Goal: Information Seeking & Learning: Learn about a topic

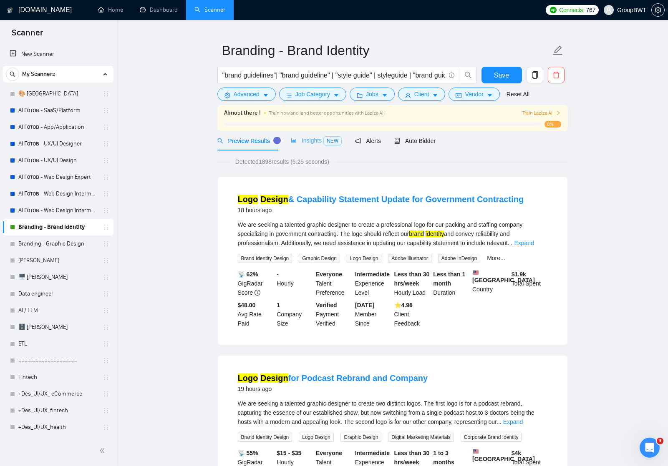
scroll to position [17, 0]
click at [31, 310] on link "AI / LLM" at bounding box center [57, 310] width 79 height 17
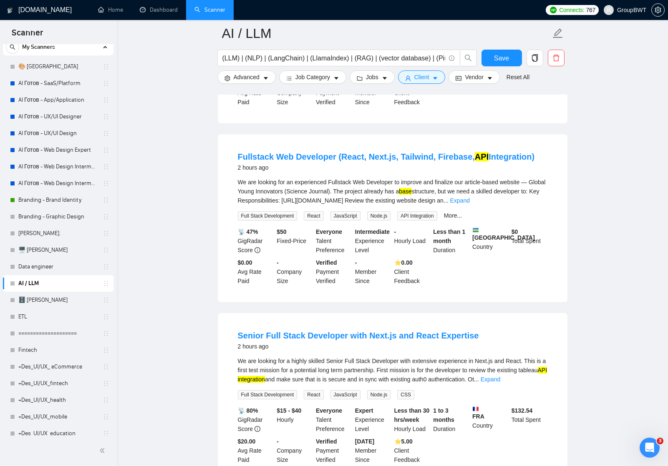
scroll to position [1141, 0]
click at [26, 321] on link "ETL" at bounding box center [57, 317] width 79 height 17
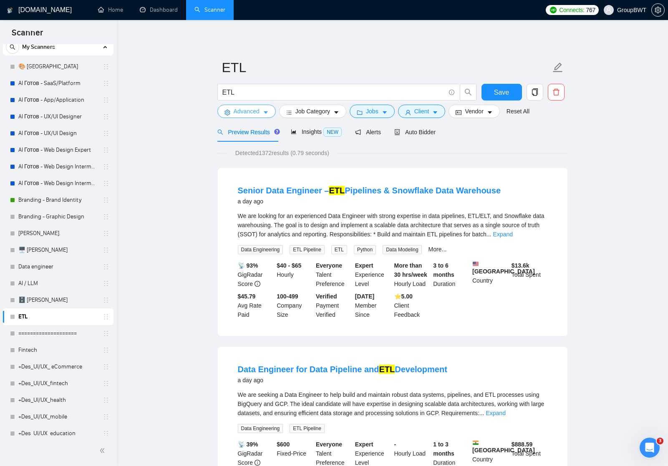
click at [267, 112] on icon "caret-down" at bounding box center [266, 113] width 4 height 3
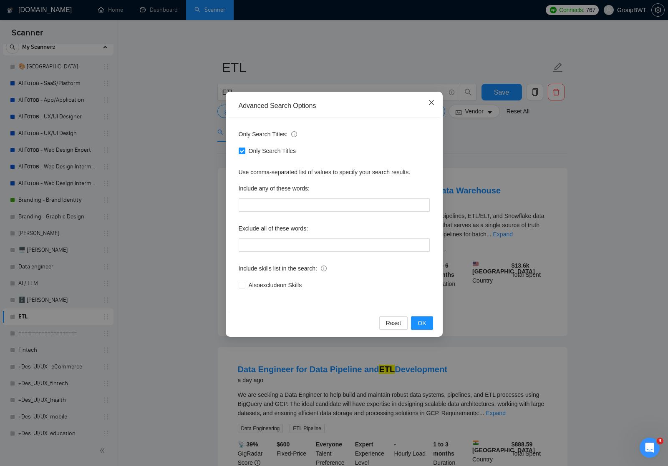
click at [431, 101] on icon "close" at bounding box center [431, 102] width 7 height 7
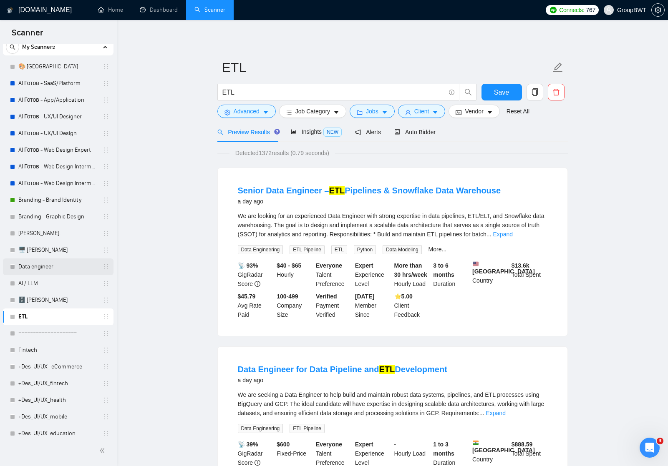
click at [33, 267] on link "Data engineer" at bounding box center [57, 267] width 79 height 17
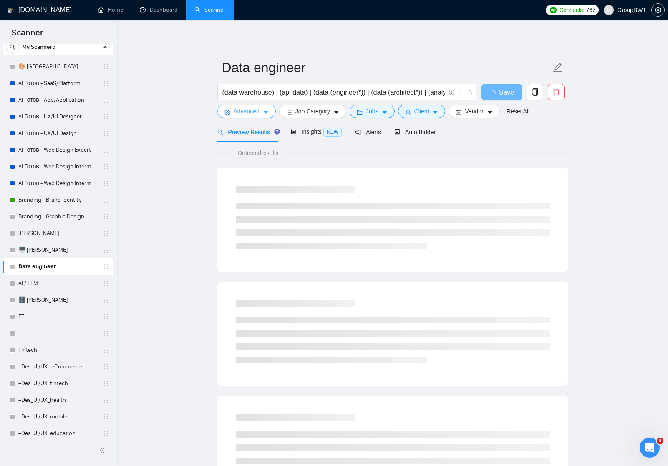
click at [267, 110] on icon "caret-down" at bounding box center [266, 113] width 6 height 6
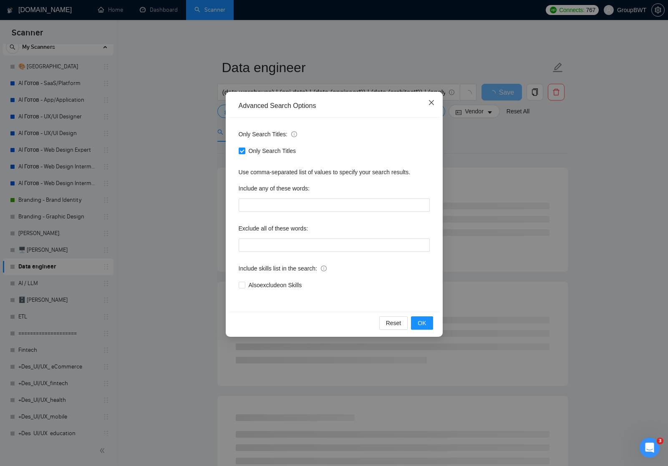
click at [432, 103] on icon "close" at bounding box center [431, 102] width 7 height 7
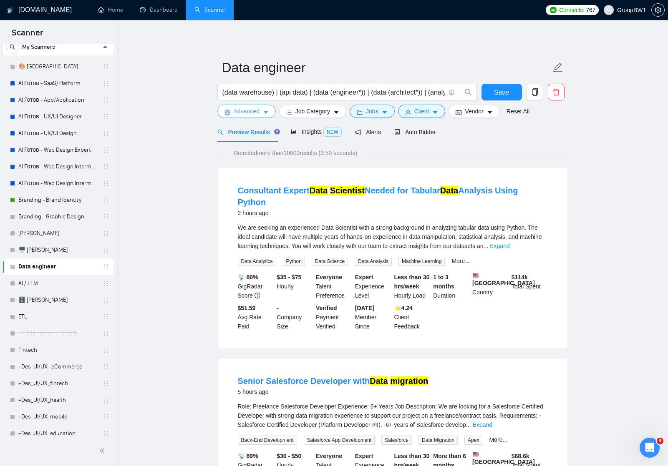
click at [267, 110] on icon "caret-down" at bounding box center [266, 113] width 6 height 6
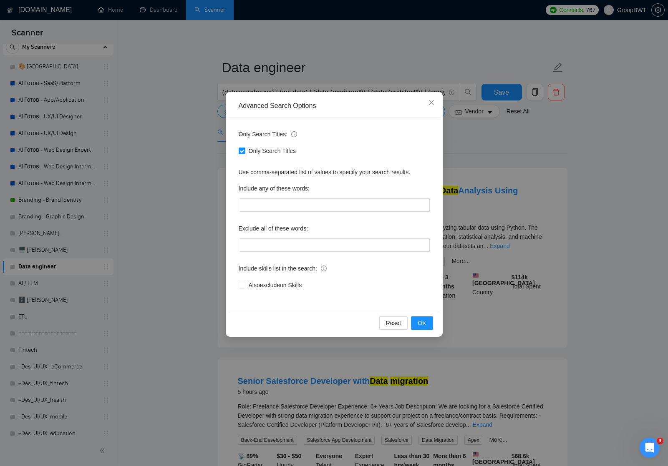
click at [243, 151] on input "Only Search Titles" at bounding box center [242, 151] width 6 height 6
click at [427, 326] on button "OK" at bounding box center [422, 323] width 22 height 13
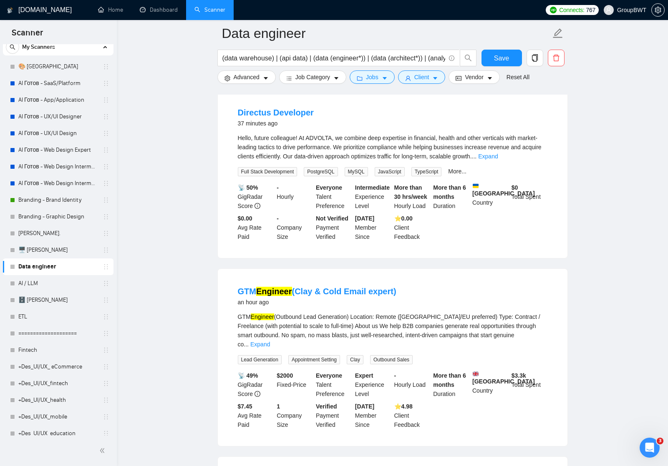
scroll to position [250, 0]
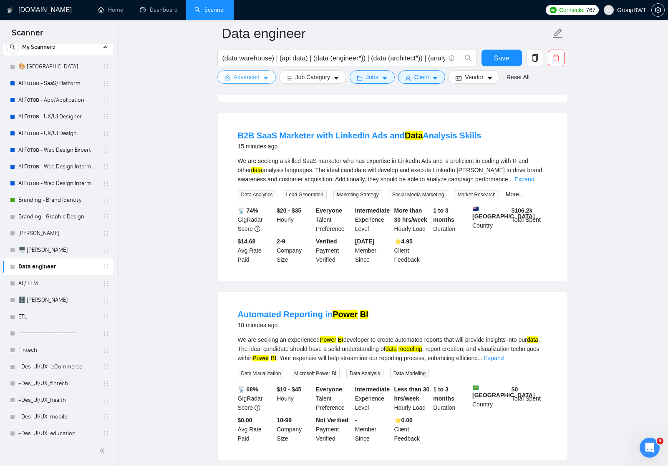
click at [266, 75] on span "caret-down" at bounding box center [266, 78] width 6 height 6
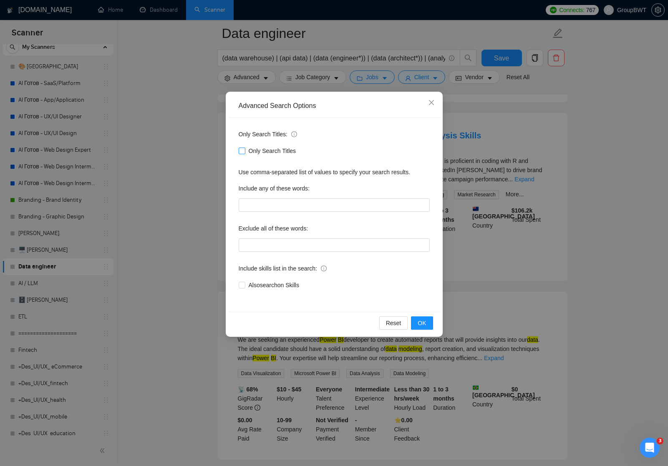
click at [242, 151] on input "Only Search Titles" at bounding box center [242, 151] width 6 height 6
checkbox input "true"
click at [428, 321] on button "OK" at bounding box center [422, 323] width 22 height 13
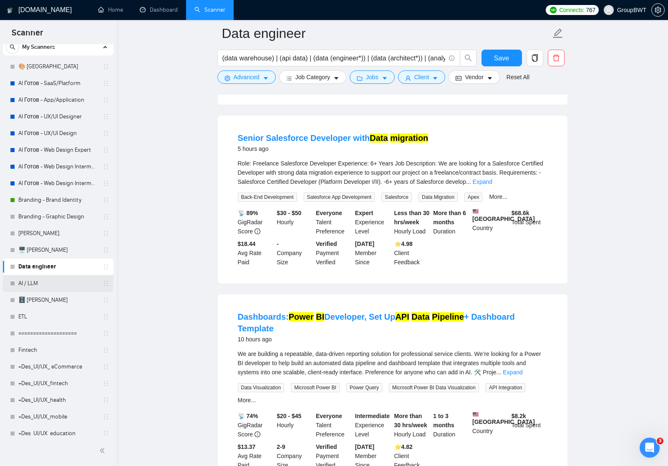
click at [40, 283] on link "AI / LLM" at bounding box center [57, 283] width 79 height 17
click at [504, 60] on div "Reset all filters" at bounding box center [521, 61] width 45 height 14
click at [492, 54] on button "Save" at bounding box center [501, 58] width 40 height 17
click at [48, 282] on link "AI / LLM" at bounding box center [57, 283] width 79 height 17
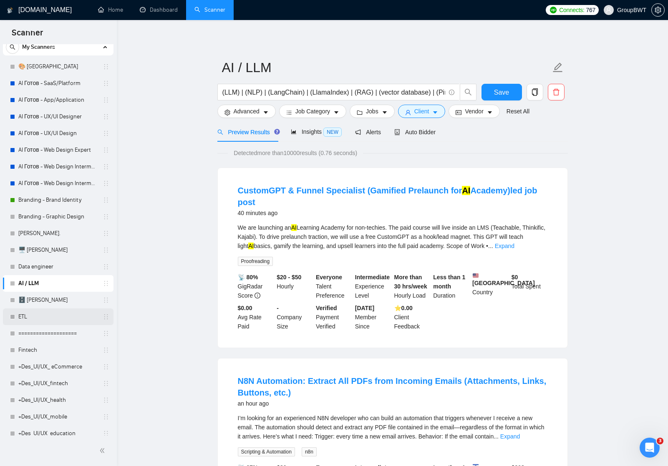
click at [24, 317] on link "ETL" at bounding box center [57, 317] width 79 height 17
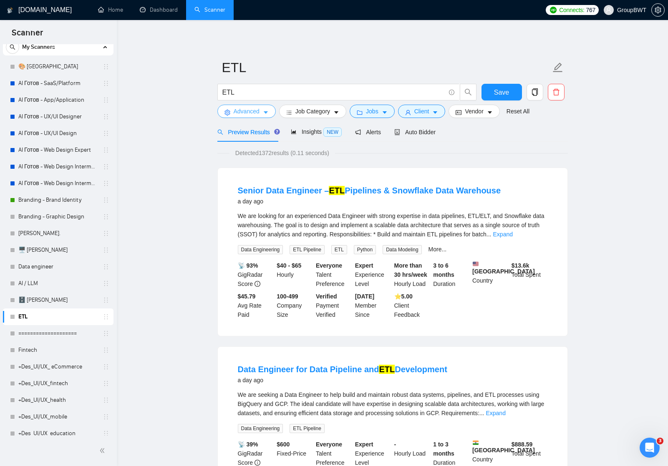
click at [267, 116] on button "Advanced" at bounding box center [246, 111] width 58 height 13
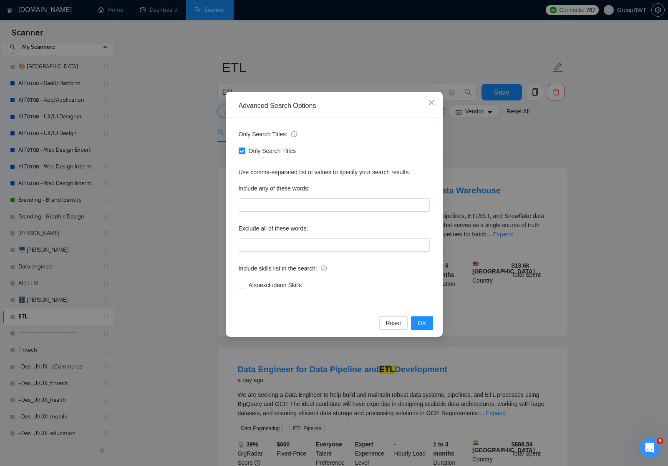
click at [214, 171] on div "Advanced Search Options Only Search Titles: Only Search Titles Use comma-separa…" at bounding box center [334, 233] width 668 height 466
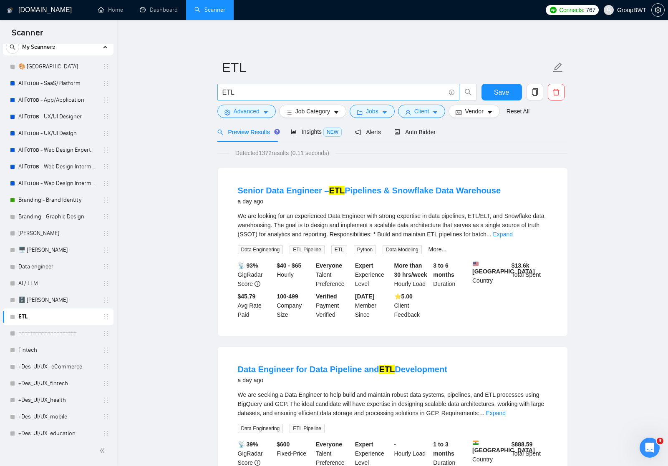
click at [268, 93] on input "ETL" at bounding box center [333, 92] width 223 height 10
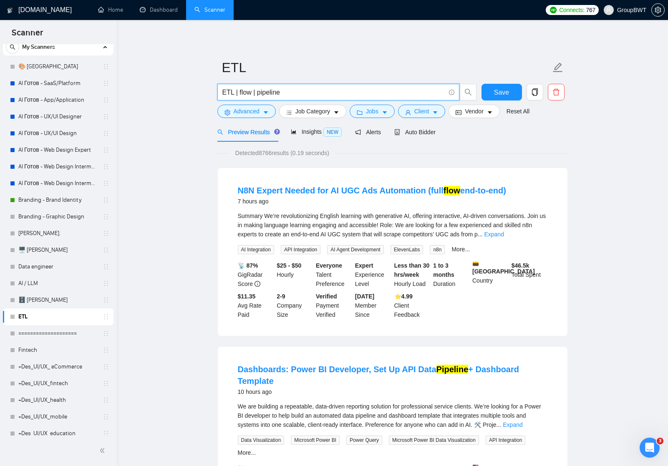
click at [227, 91] on input "ETL | flow | pipeline" at bounding box center [333, 92] width 223 height 10
click at [235, 91] on input "ETL | flow | pipeline" at bounding box center [333, 92] width 223 height 10
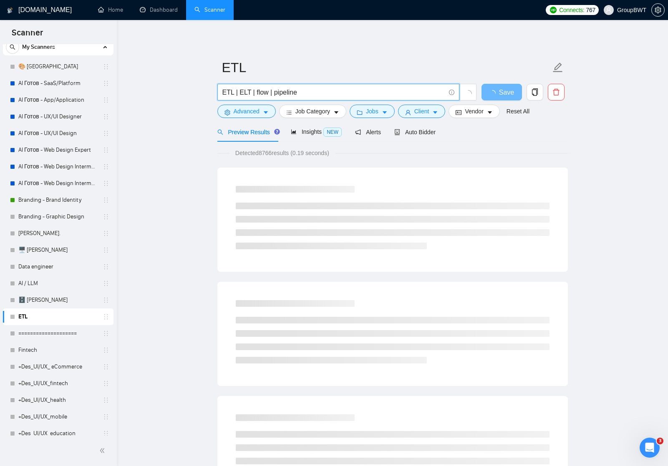
click at [327, 88] on input "ETL | ELT | flow | pipeline" at bounding box center [333, 92] width 223 height 10
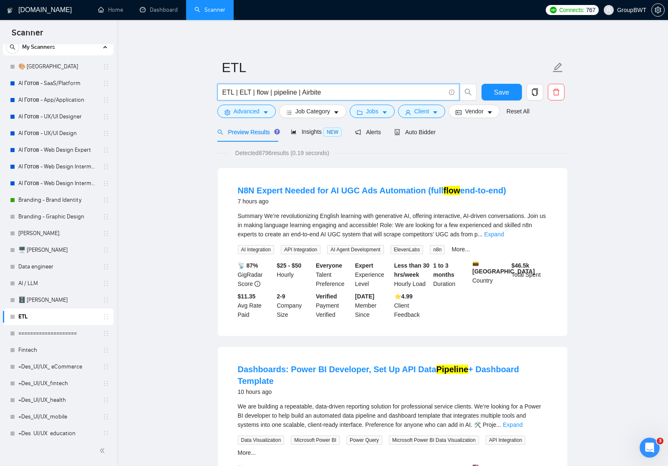
click at [314, 91] on input "ETL | ELT | flow | pipeline | Airbite" at bounding box center [333, 92] width 223 height 10
paste input "flow"
paste input "Prefect"
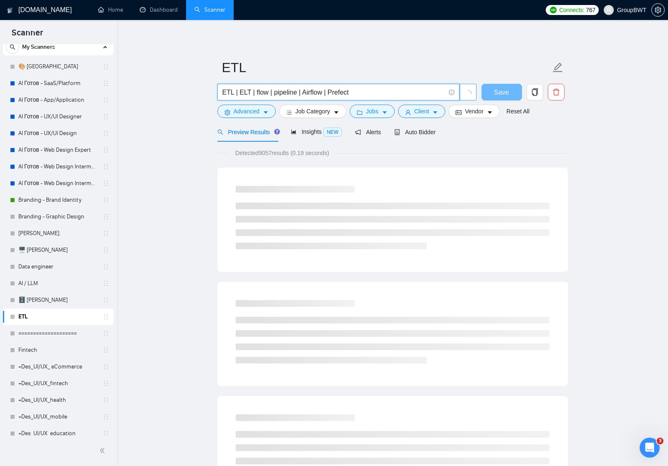
click at [466, 88] on span "button" at bounding box center [468, 92] width 8 height 12
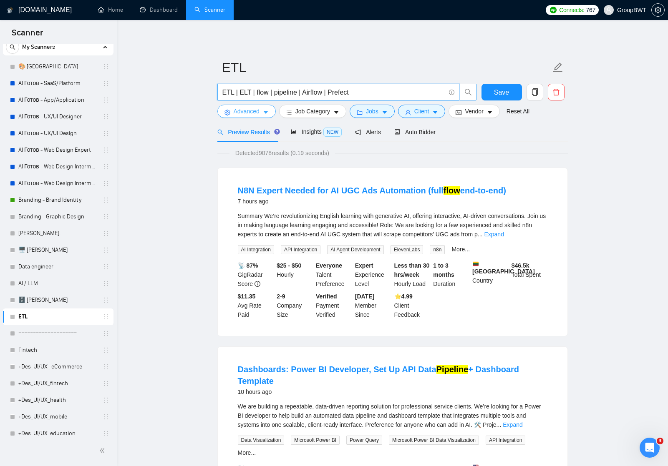
type input "ETL | ELT | flow | pipeline | Airflow | Prefect"
click at [269, 113] on icon "caret-down" at bounding box center [266, 113] width 6 height 6
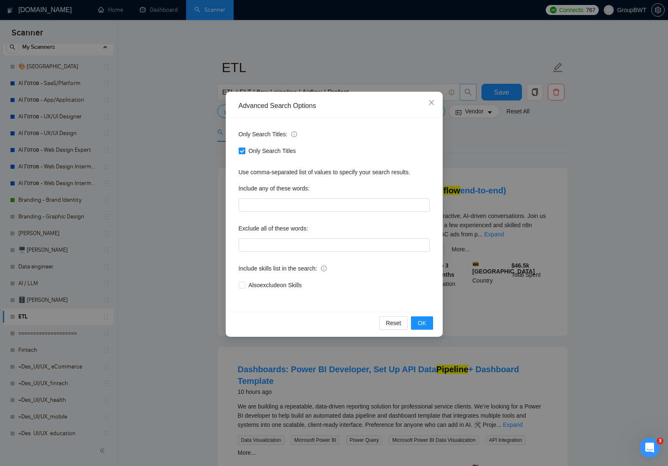
click at [242, 151] on input "Only Search Titles" at bounding box center [242, 151] width 6 height 6
checkbox input "false"
click at [420, 322] on span "OK" at bounding box center [422, 323] width 8 height 9
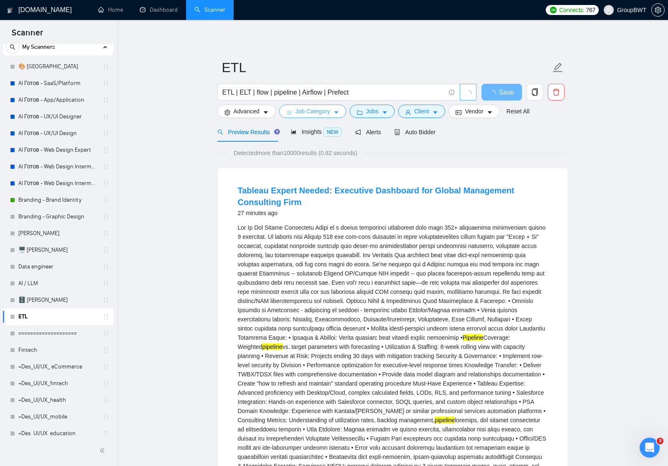
click at [339, 113] on icon "caret-down" at bounding box center [336, 113] width 6 height 6
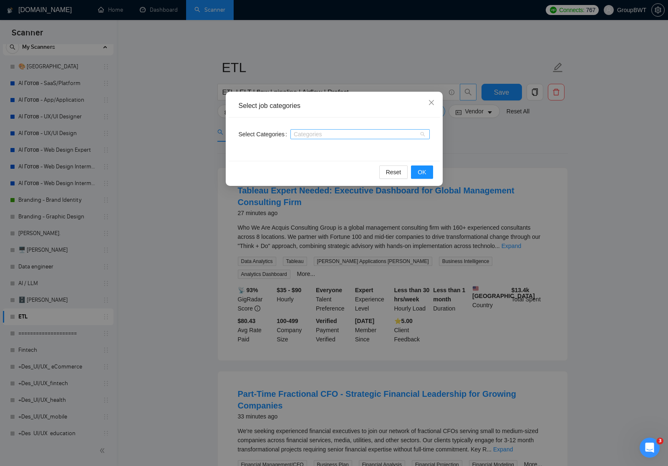
click at [361, 135] on div at bounding box center [355, 134] width 127 height 7
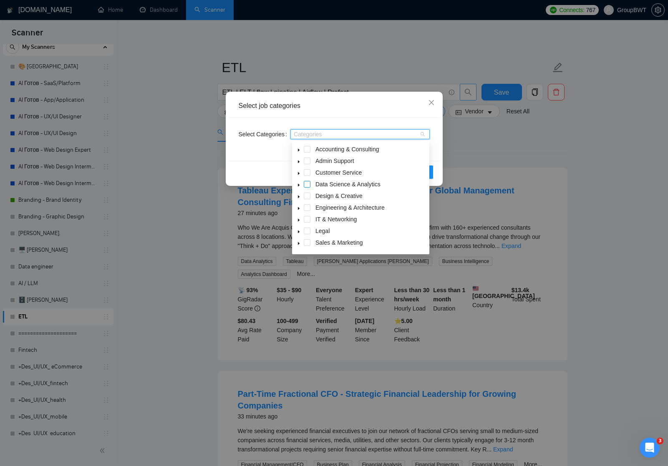
click at [307, 184] on span at bounding box center [307, 184] width 7 height 7
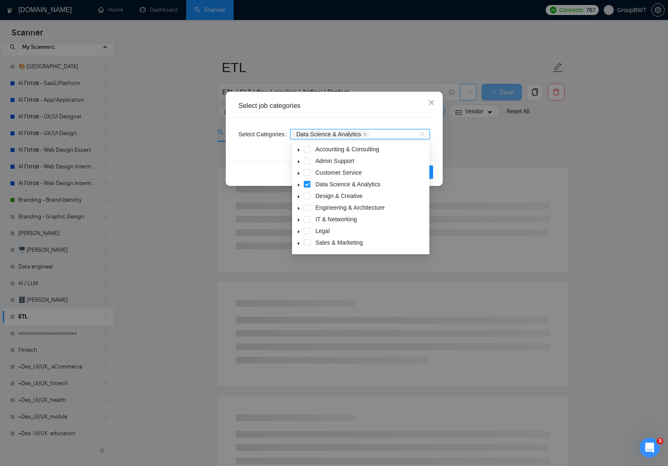
drag, startPoint x: 309, startPoint y: 220, endPoint x: 296, endPoint y: 220, distance: 12.5
click at [296, 220] on div "IT & Networking" at bounding box center [361, 220] width 134 height 12
click at [296, 220] on span at bounding box center [299, 219] width 10 height 10
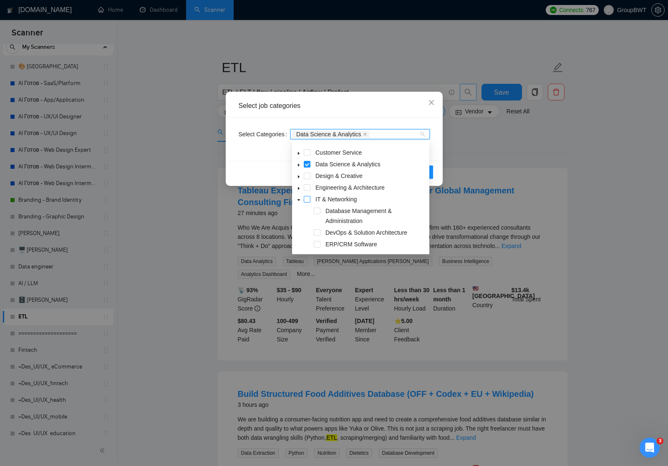
scroll to position [20, 0]
click at [300, 201] on icon "caret-down" at bounding box center [298, 201] width 3 height 2
click at [305, 201] on span at bounding box center [307, 199] width 7 height 7
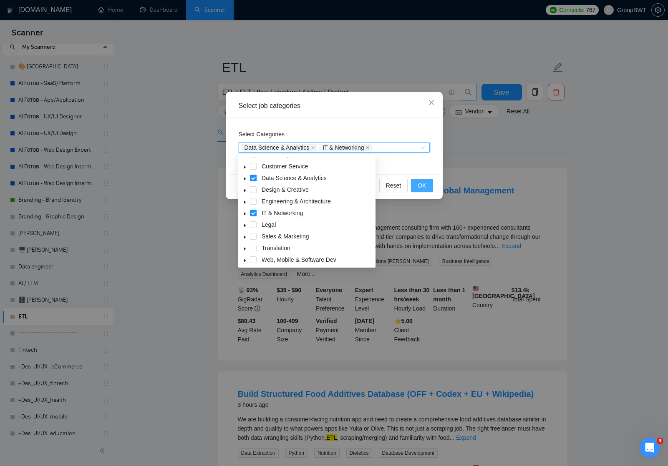
click at [428, 180] on button "OK" at bounding box center [422, 185] width 22 height 13
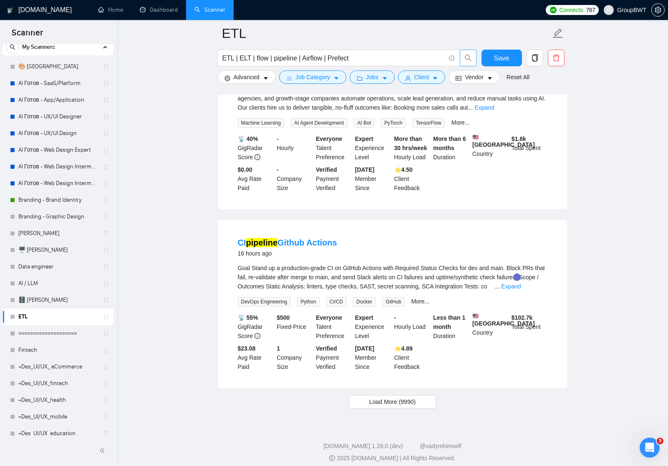
scroll to position [1646, 0]
click at [379, 398] on span "Load More (9990)" at bounding box center [392, 402] width 46 height 9
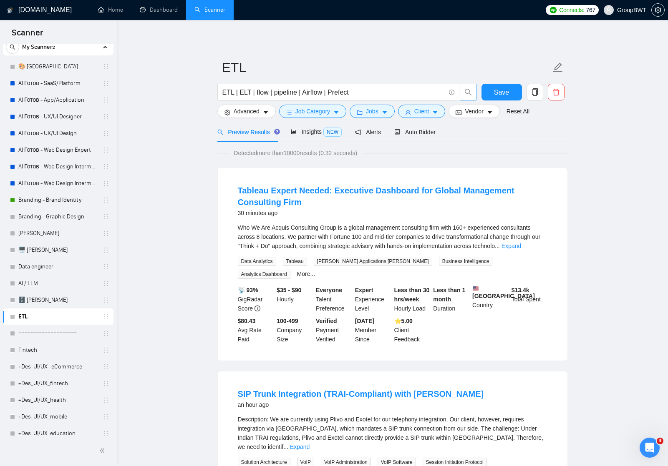
scroll to position [0, 0]
click at [501, 96] on span "Save" at bounding box center [501, 92] width 15 height 10
click at [44, 281] on link "AI / LLM" at bounding box center [57, 283] width 79 height 17
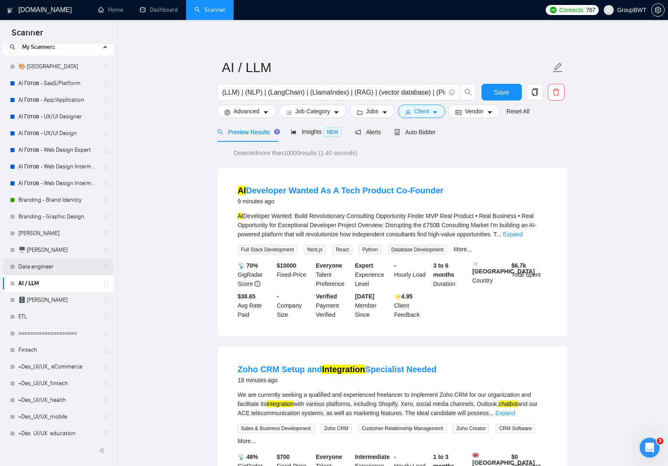
click at [34, 267] on link "Data engineer" at bounding box center [57, 267] width 79 height 17
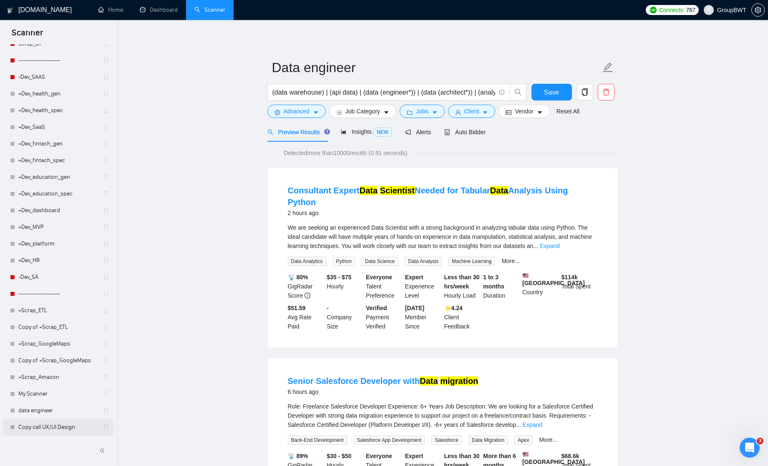
scroll to position [934, 0]
click at [47, 410] on link "data engineer" at bounding box center [57, 411] width 79 height 17
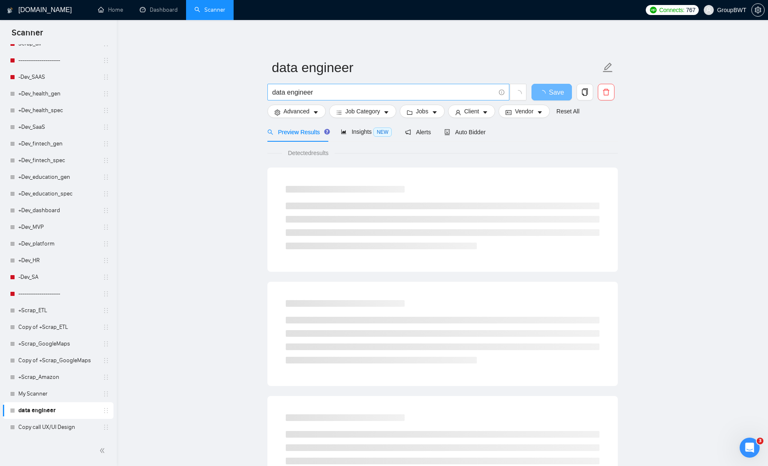
click at [324, 92] on input "data engineer" at bounding box center [383, 92] width 223 height 10
paste input "Monte Carlo"
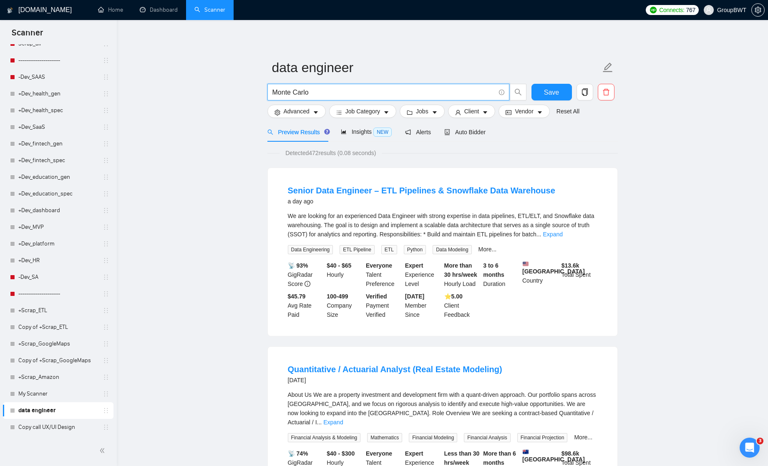
click at [315, 95] on input "Monte Carlo" at bounding box center [383, 92] width 223 height 10
paste input "dbt"
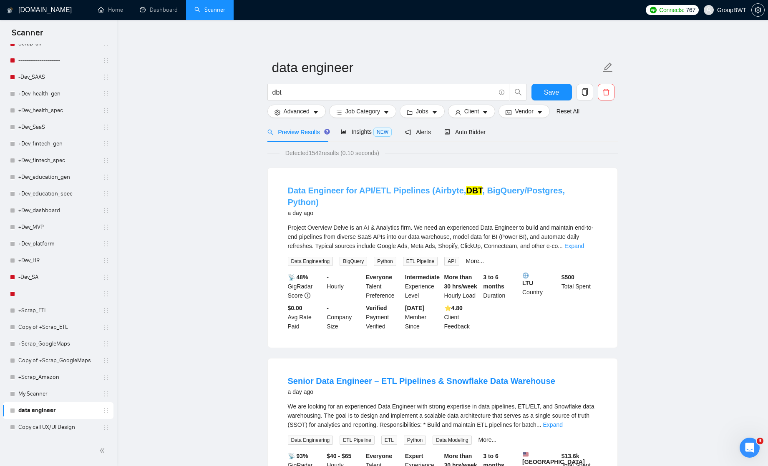
drag, startPoint x: 355, startPoint y: 188, endPoint x: 367, endPoint y: 191, distance: 12.4
click at [367, 191] on link "Data Engineer for API/ETL Pipelines (Airbyte, DBT , BigQuery/Postgres, Python)" at bounding box center [426, 196] width 277 height 21
click at [315, 94] on input "dbt" at bounding box center [383, 92] width 223 height 10
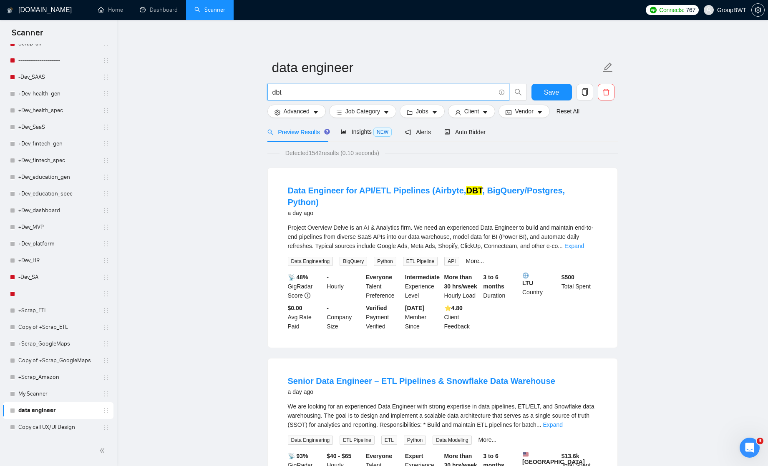
click at [315, 94] on input "dbt" at bounding box center [383, 92] width 223 height 10
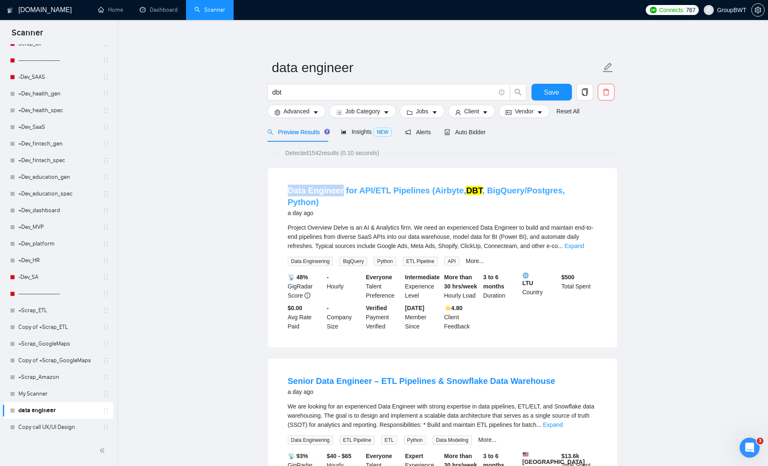
drag, startPoint x: 285, startPoint y: 190, endPoint x: 340, endPoint y: 194, distance: 55.2
click at [340, 194] on li "Data Engineer for API/ETL Pipelines (Airbyte, DBT , BigQuery/Postgres, Python) …" at bounding box center [443, 258] width 330 height 160
copy link "Data Engineer"
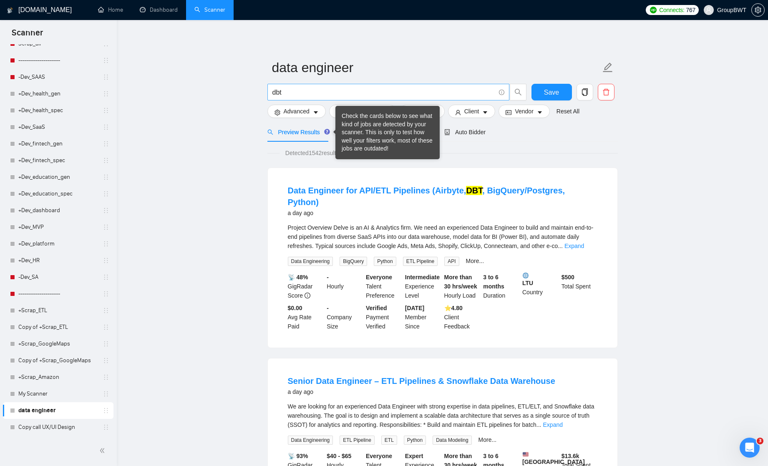
click at [314, 92] on input "dbt" at bounding box center [383, 92] width 223 height 10
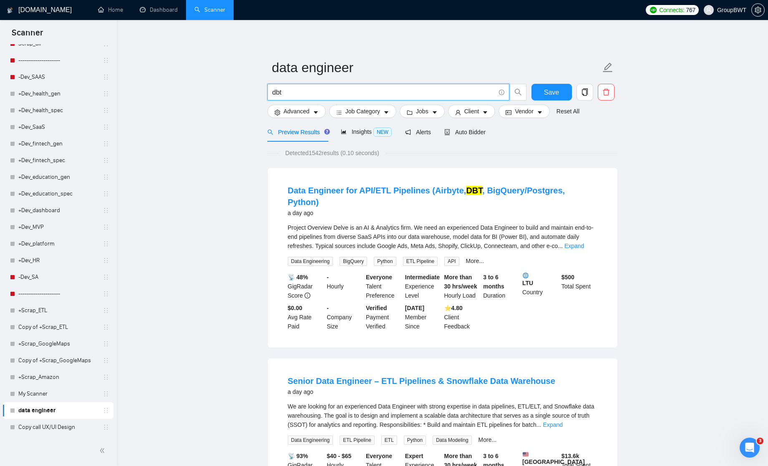
click at [314, 92] on input "dbt" at bounding box center [383, 92] width 223 height 10
paste input "Data Engineer"
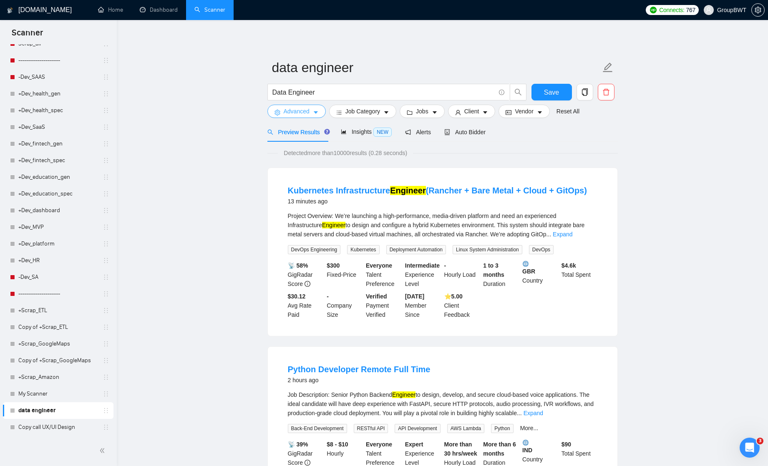
click at [316, 113] on icon "caret-down" at bounding box center [316, 113] width 6 height 6
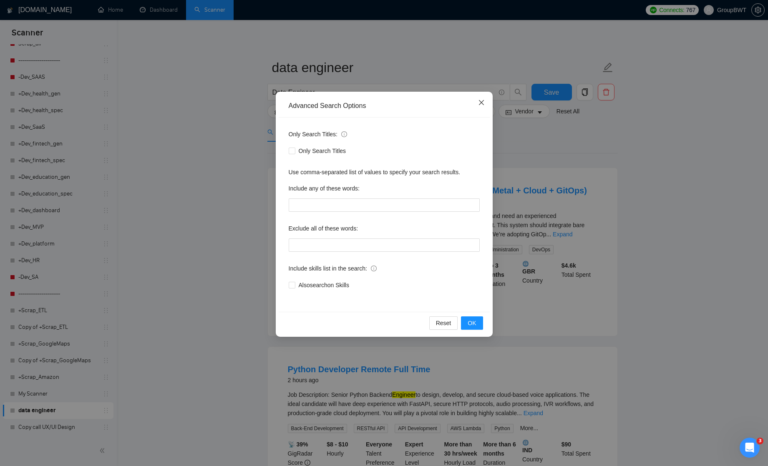
click at [482, 101] on icon "close" at bounding box center [481, 102] width 7 height 7
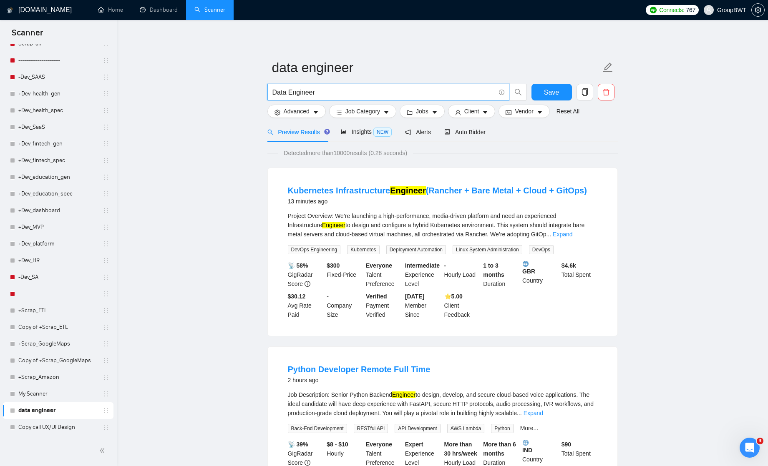
click at [344, 93] on input "Data Engineer" at bounding box center [383, 92] width 223 height 10
type input "Ф"
type input "API"
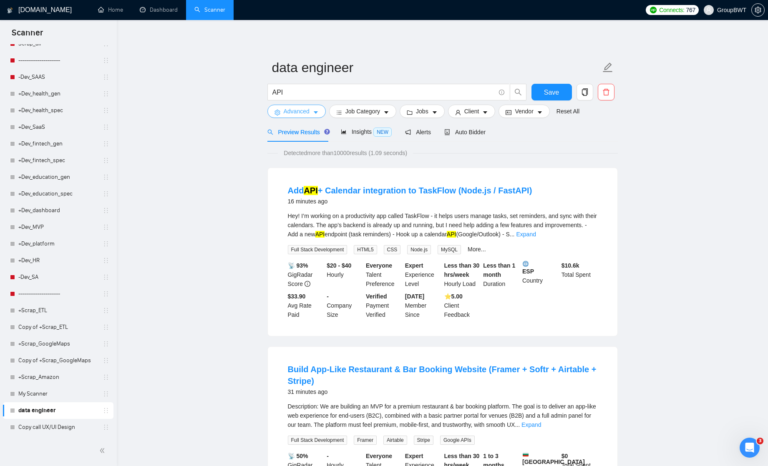
click at [302, 111] on span "Advanced" at bounding box center [297, 111] width 26 height 9
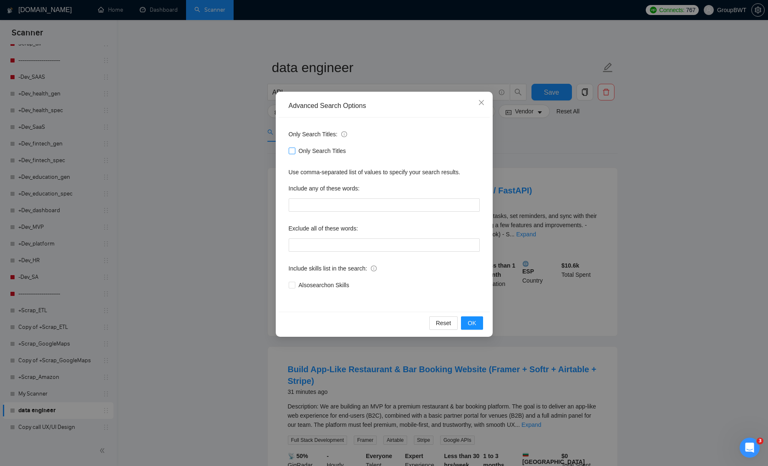
click at [291, 153] on input "Only Search Titles" at bounding box center [292, 151] width 6 height 6
checkbox input "true"
click at [478, 325] on button "OK" at bounding box center [472, 323] width 22 height 13
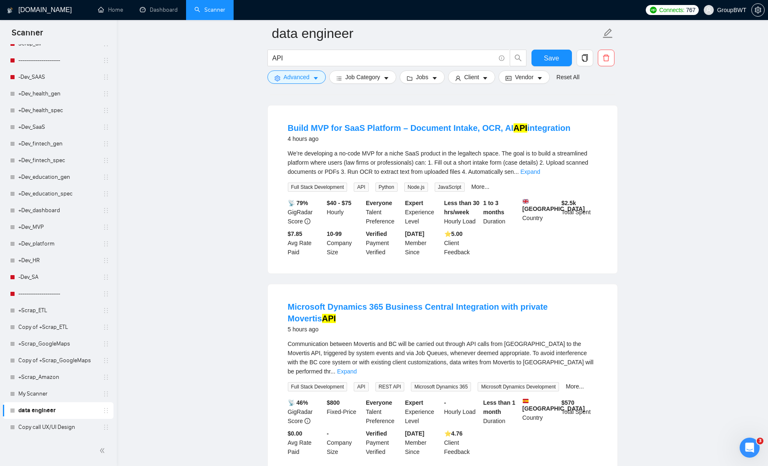
scroll to position [1334, 0]
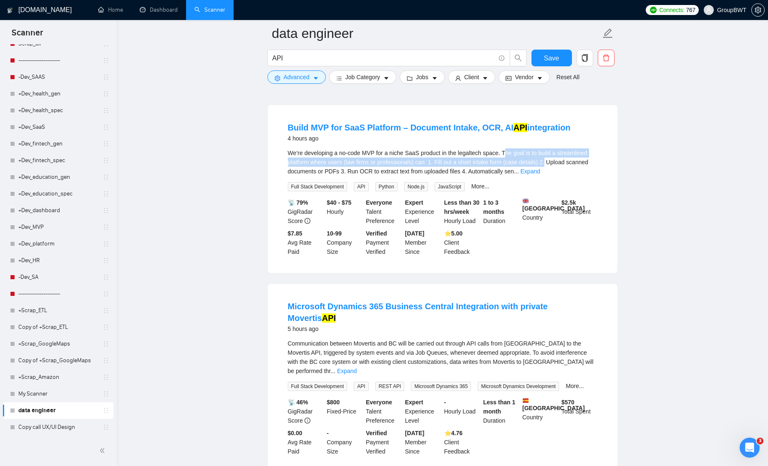
drag, startPoint x: 512, startPoint y: 169, endPoint x: 591, endPoint y: 176, distance: 79.6
click at [593, 176] on div "We’re developing a no-code MVP for a niche SaaS product in the legaltech space.…" at bounding box center [443, 163] width 310 height 28
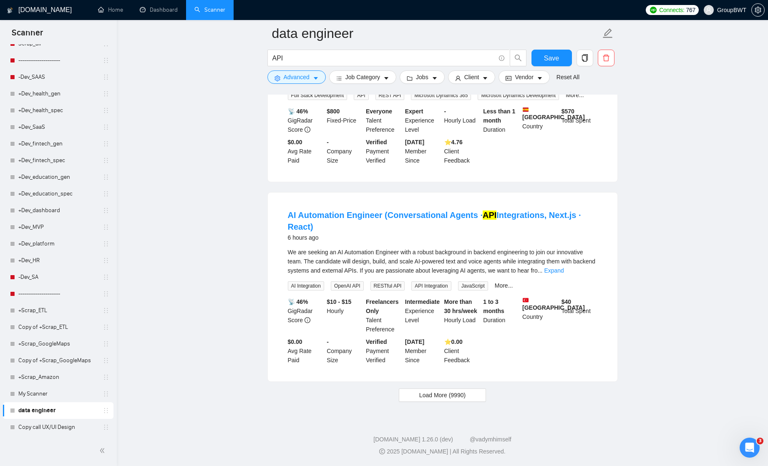
scroll to position [1628, 0]
click at [441, 395] on span "Load More (9990)" at bounding box center [442, 395] width 46 height 9
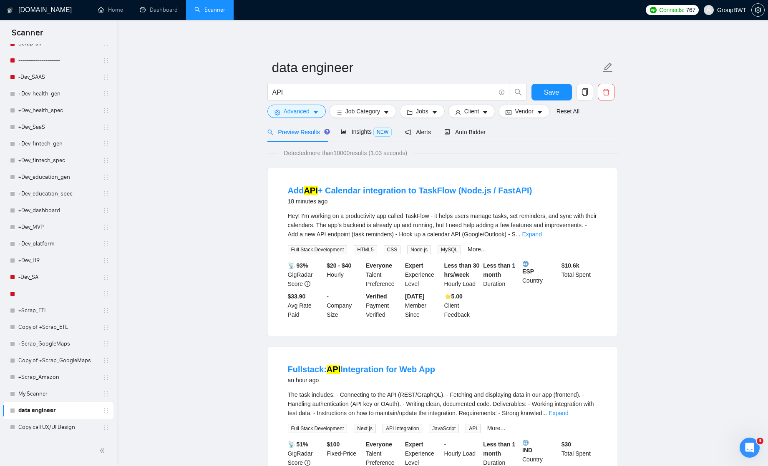
scroll to position [0, 0]
click at [342, 95] on input "API" at bounding box center [383, 92] width 223 height 10
type input "с"
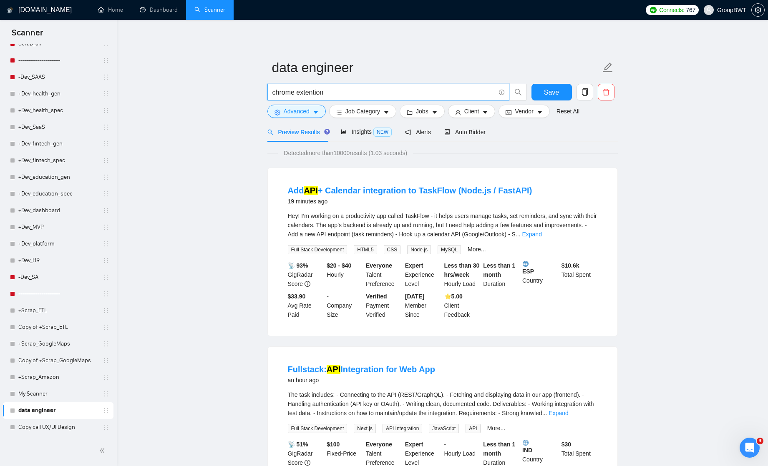
type input "chrome extention"
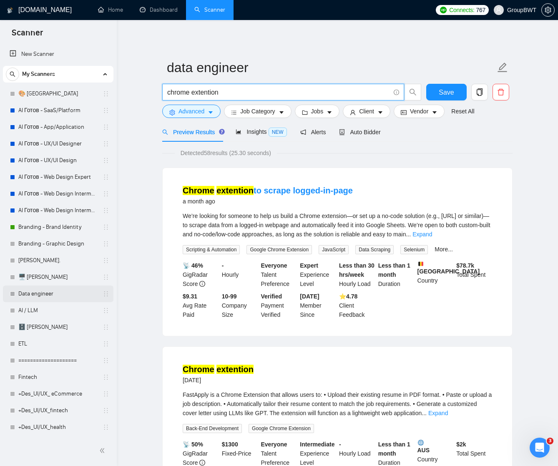
click at [38, 291] on link "Data engineer" at bounding box center [57, 294] width 79 height 17
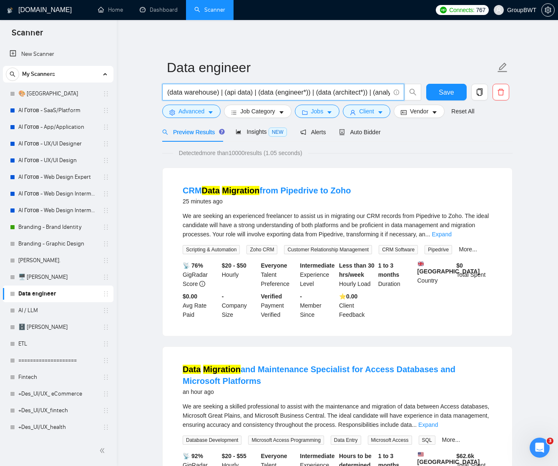
drag, startPoint x: 362, startPoint y: 93, endPoint x: 401, endPoint y: 93, distance: 38.8
click at [401, 93] on span "(data warehouse) | (api data) | (data (engineer*)) | (data (architect*)) | (ana…" at bounding box center [283, 92] width 242 height 17
click at [351, 92] on input "(data warehouse) | (api data) | (data (engineer*)) | (data (architect*)) | (ana…" at bounding box center [278, 92] width 223 height 10
drag, startPoint x: 365, startPoint y: 91, endPoint x: 389, endPoint y: 88, distance: 24.4
click at [390, 89] on input "(data warehouse) | (api data) | (data (engineer*)) | (data (architect*)) | (ana…" at bounding box center [278, 92] width 223 height 10
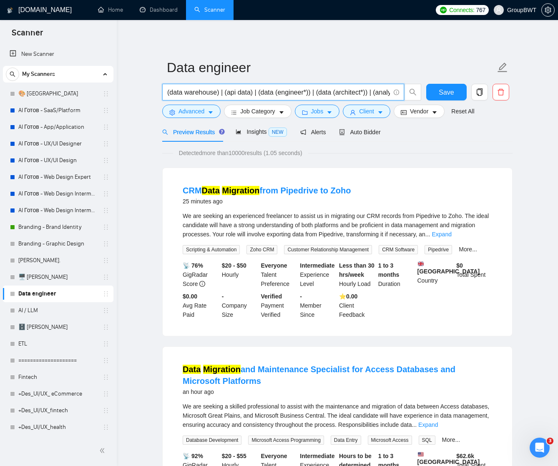
click at [300, 91] on input "(data warehouse) | (api data) | (data (engineer*)) | (data (architect*)) | (ana…" at bounding box center [278, 92] width 223 height 10
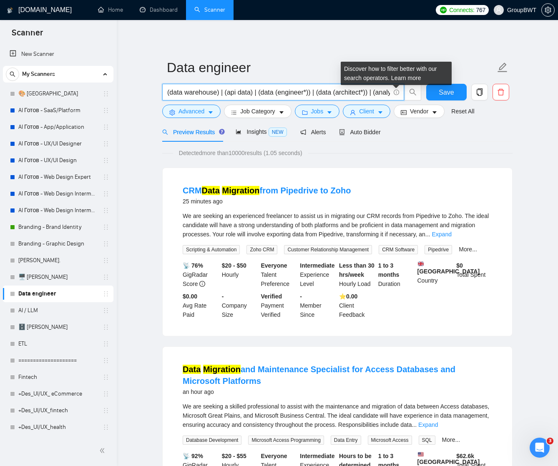
drag, startPoint x: 355, startPoint y: 91, endPoint x: 393, endPoint y: 90, distance: 38.8
click at [394, 90] on span "(data warehouse) | (api data) | (data (engineer*)) | (data (architect*)) | (ana…" at bounding box center [283, 92] width 242 height 17
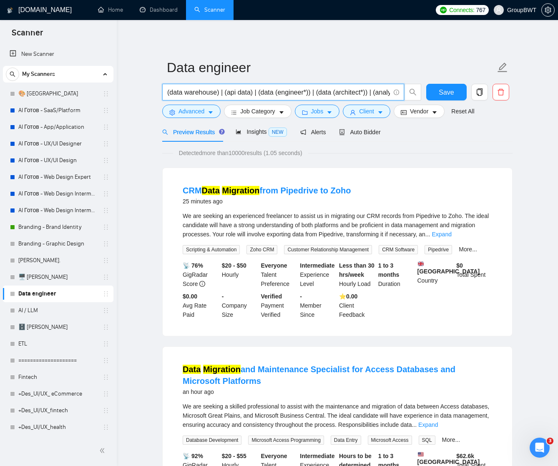
click at [332, 87] on input "(data warehouse) | (api data) | (data (engineer*)) | (data (architect*)) | (ana…" at bounding box center [278, 92] width 223 height 10
drag, startPoint x: 348, startPoint y: 89, endPoint x: 397, endPoint y: 87, distance: 49.3
click at [398, 88] on span "(data warehouse) | (api data) | (data (engineer*)) | (data (architect*)) | (ana…" at bounding box center [283, 92] width 242 height 17
click at [364, 86] on span "(data warehouse) | (api data) | (data (engineer*)) | (data (architect*)) | (ana…" at bounding box center [283, 92] width 242 height 17
drag, startPoint x: 367, startPoint y: 92, endPoint x: 426, endPoint y: 91, distance: 59.3
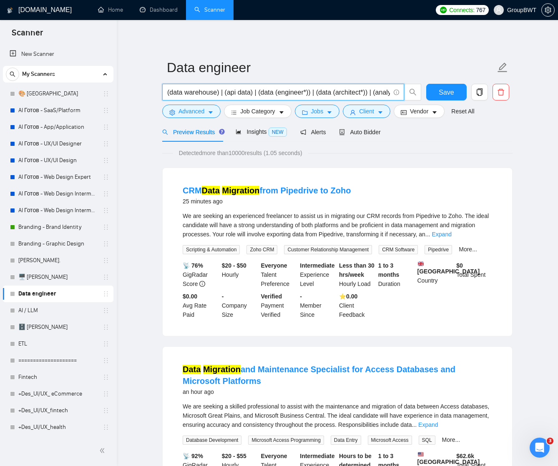
click at [426, 91] on div "(data warehouse) | (api data) | (data (engineer*)) | (data (architect*)) | (ana…" at bounding box center [336, 94] width 350 height 21
click at [283, 113] on icon "caret-down" at bounding box center [282, 113] width 6 height 6
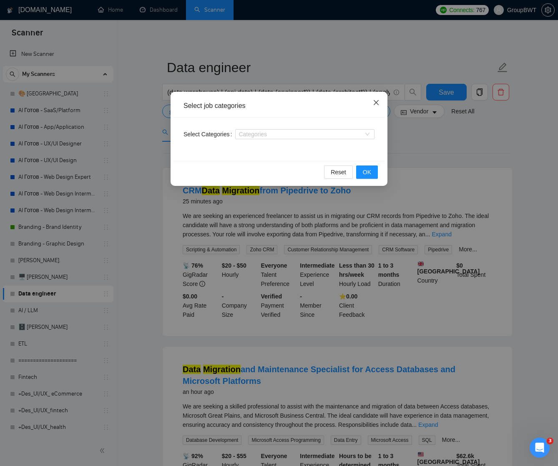
click at [379, 103] on icon "close" at bounding box center [376, 102] width 7 height 7
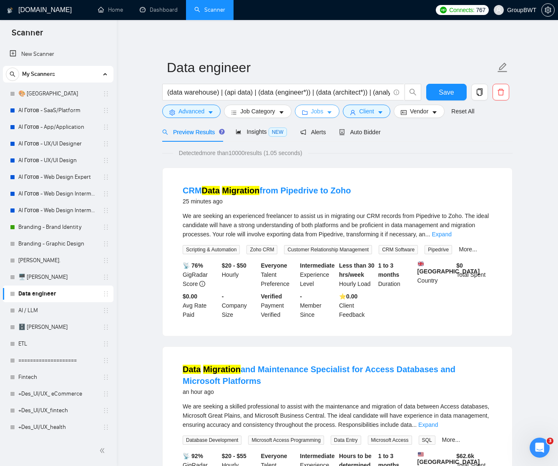
click at [332, 111] on icon "caret-down" at bounding box center [330, 113] width 6 height 6
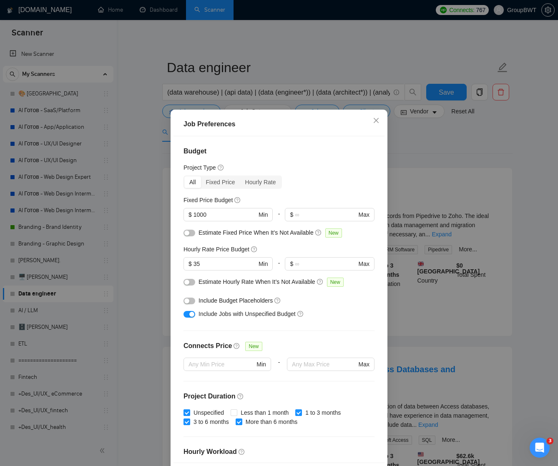
click at [179, 108] on div "Job Preferences Budget Project Type All Fixed Price Hourly Rate Fixed Price Bud…" at bounding box center [279, 233] width 558 height 466
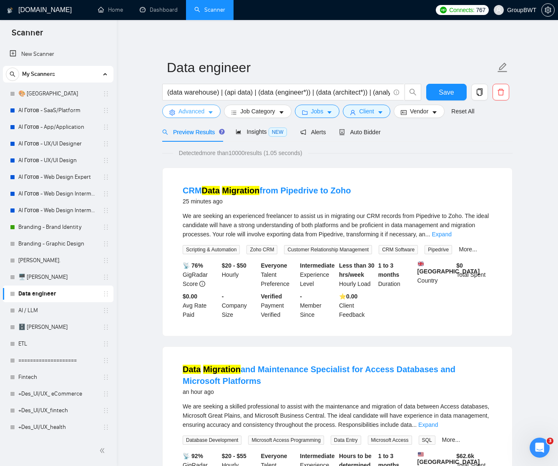
click at [188, 108] on span "Advanced" at bounding box center [192, 111] width 26 height 9
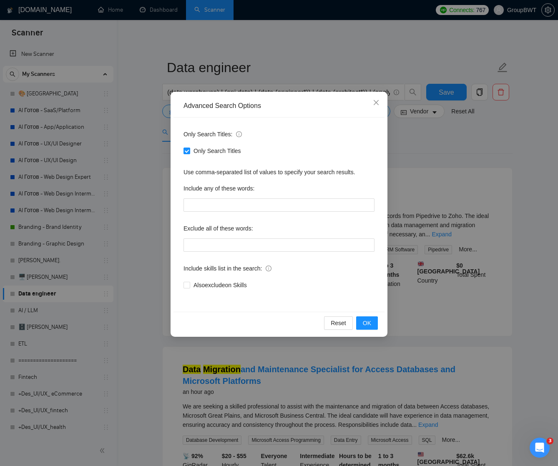
click at [408, 140] on div "Advanced Search Options Only Search Titles: Only Search Titles Use comma-separa…" at bounding box center [279, 233] width 558 height 466
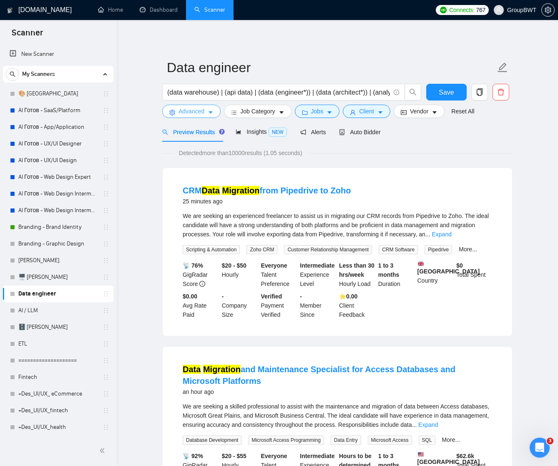
click at [212, 111] on icon "caret-down" at bounding box center [211, 113] width 6 height 6
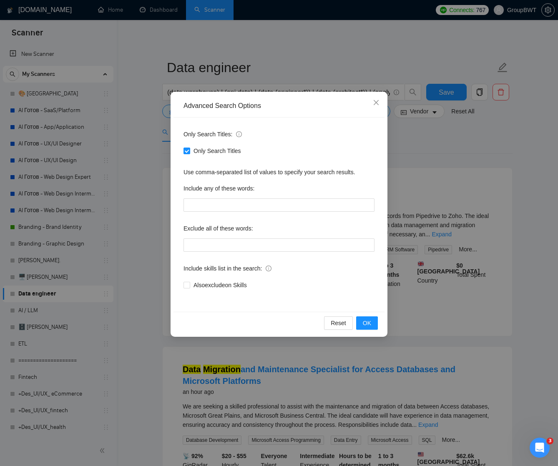
click at [431, 165] on div "Advanced Search Options Only Search Titles: Only Search Titles Use comma-separa…" at bounding box center [279, 233] width 558 height 466
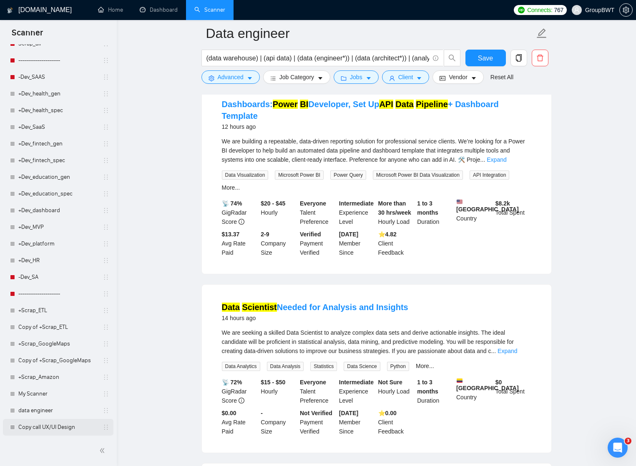
scroll to position [934, 0]
click at [38, 411] on link "data engineer" at bounding box center [57, 411] width 79 height 17
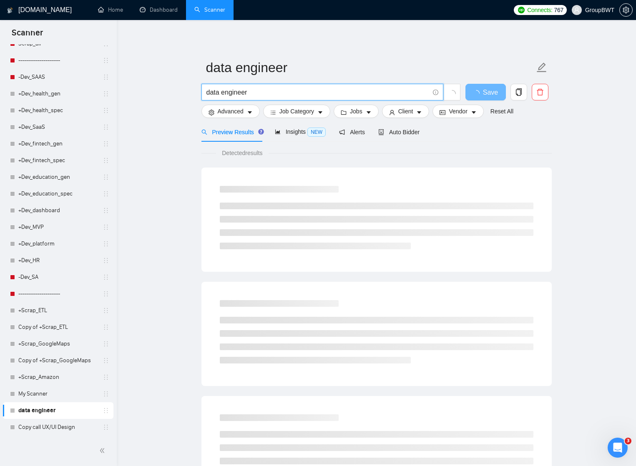
click at [254, 92] on input "data engineer" at bounding box center [318, 92] width 223 height 10
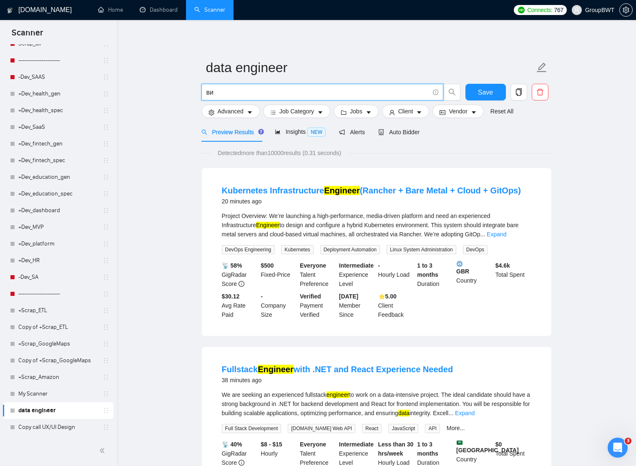
type input "в"
type input "b"
type input "s"
type input "dbt"
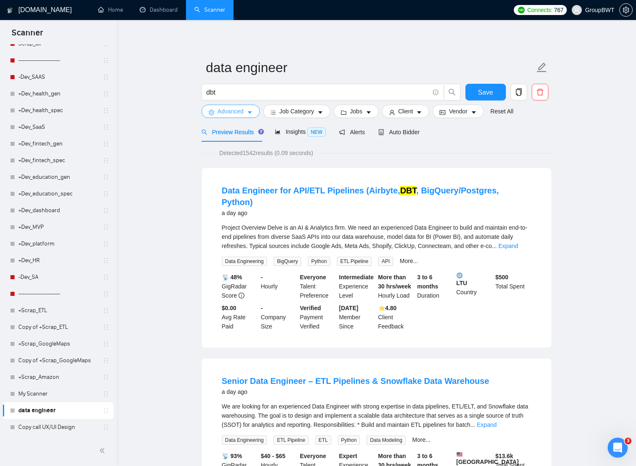
click at [254, 111] on button "Advanced" at bounding box center [230, 111] width 58 height 13
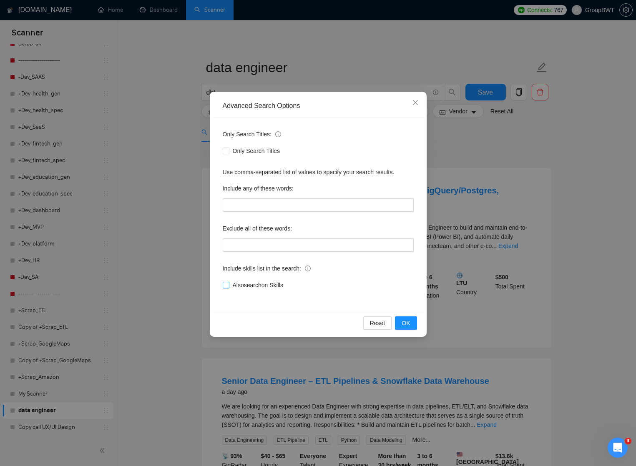
click at [226, 287] on input "Also search on Skills" at bounding box center [226, 285] width 6 height 6
checkbox input "true"
click at [408, 321] on span "OK" at bounding box center [406, 323] width 8 height 9
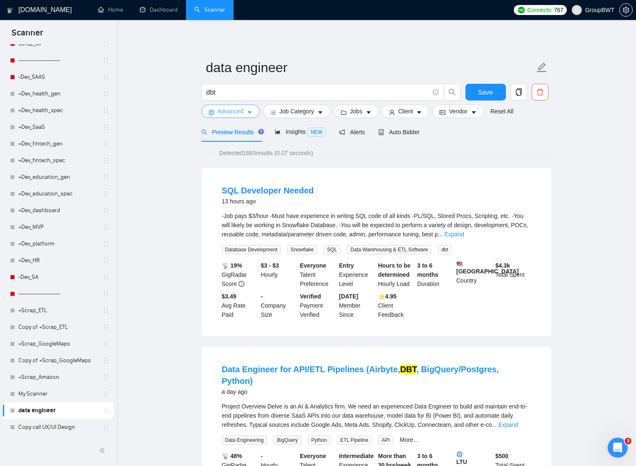
click at [249, 111] on icon "caret-down" at bounding box center [250, 113] width 6 height 6
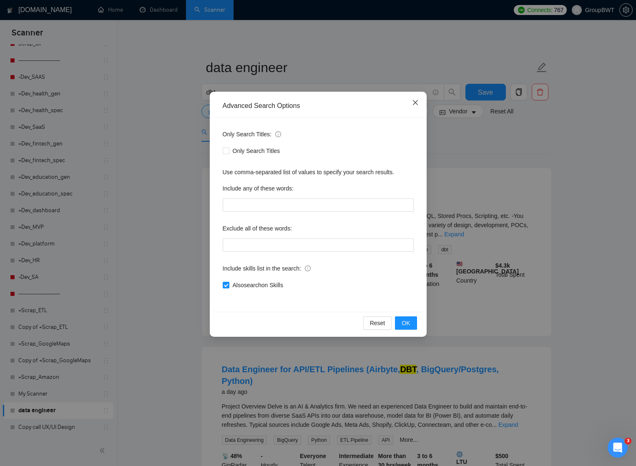
click at [416, 101] on icon "close" at bounding box center [415, 102] width 7 height 7
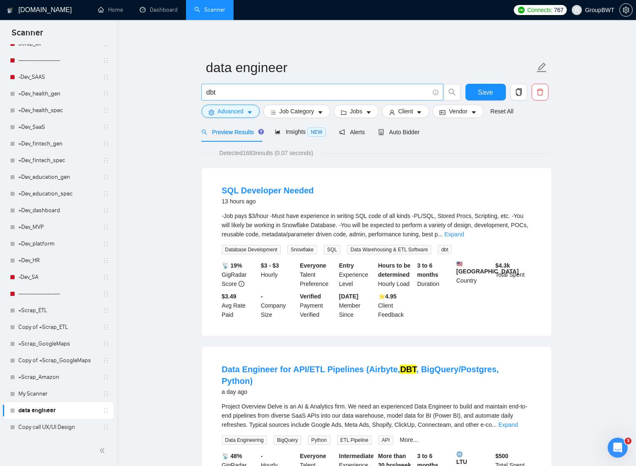
scroll to position [0, 0]
click at [224, 97] on input "dbt" at bounding box center [318, 92] width 223 height 10
click at [224, 96] on input "dbt" at bounding box center [318, 92] width 223 height 10
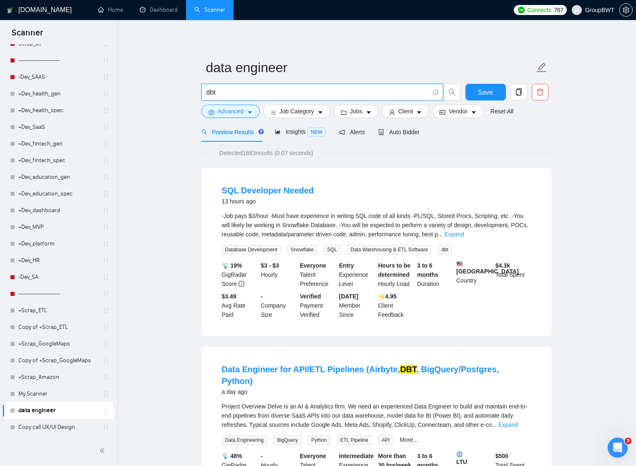
paste input "DWH"
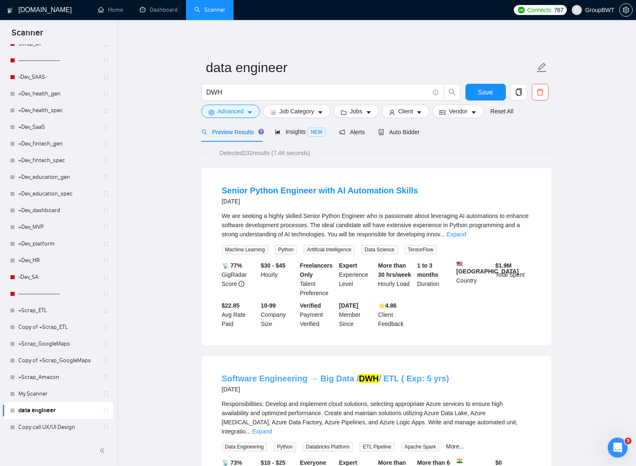
drag, startPoint x: 393, startPoint y: 377, endPoint x: 377, endPoint y: 380, distance: 16.0
click at [377, 380] on link "Software Engineering → Big Data / DWH / ETL ( Exp: 5 yrs)" at bounding box center [335, 378] width 227 height 9
click at [244, 95] on input "DWH" at bounding box center [318, 92] width 223 height 10
type input "ETL"
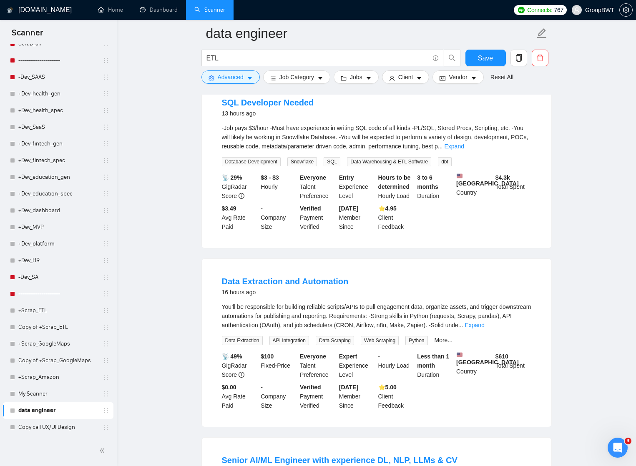
scroll to position [828, 0]
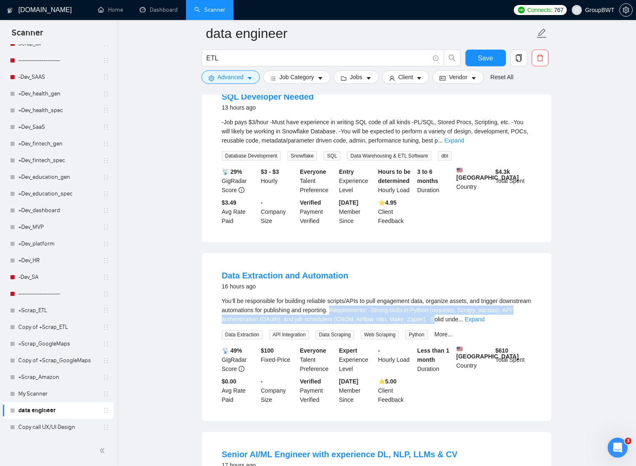
drag, startPoint x: 370, startPoint y: 308, endPoint x: 478, endPoint y: 315, distance: 108.3
click at [479, 315] on div "You’ll be responsible for building reliable scripts/APIs to pull engagement dat…" at bounding box center [377, 311] width 310 height 28
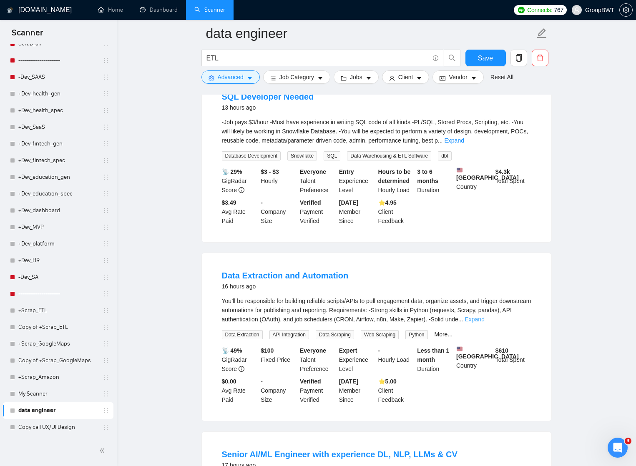
click at [484, 317] on link "Expand" at bounding box center [475, 319] width 20 height 7
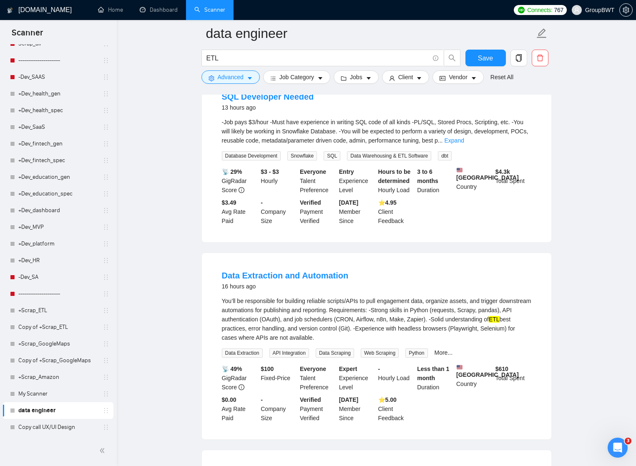
scroll to position [834, 0]
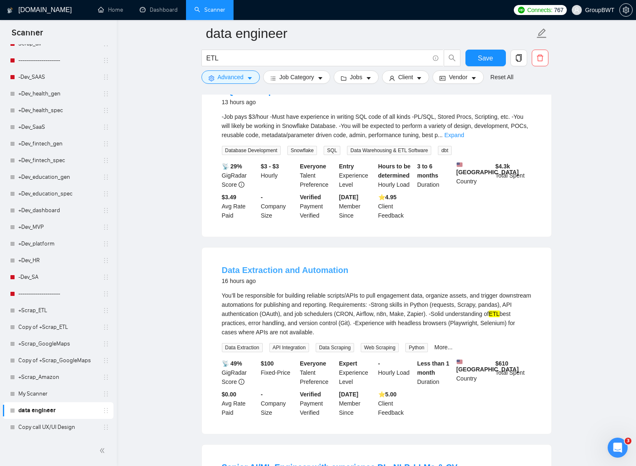
click at [299, 270] on link "Data Extraction and Automation" at bounding box center [285, 270] width 127 height 9
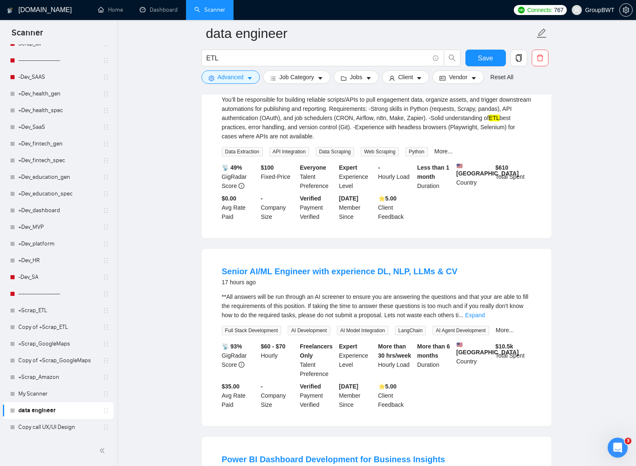
scroll to position [1031, 0]
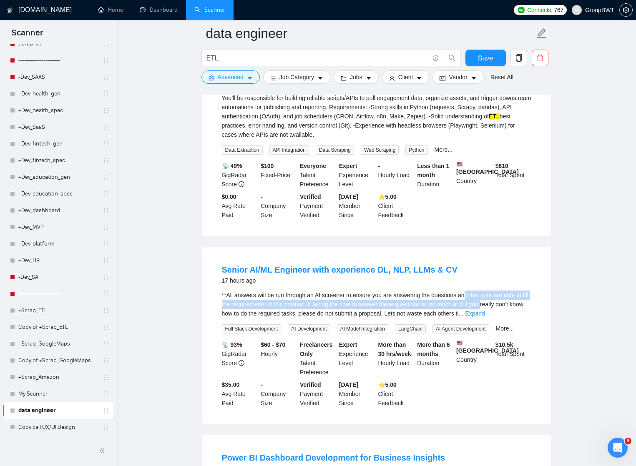
drag, startPoint x: 473, startPoint y: 302, endPoint x: 507, endPoint y: 304, distance: 33.9
click at [508, 305] on div "**All answers will be run through an AI screener to ensure you are answering th…" at bounding box center [377, 305] width 310 height 28
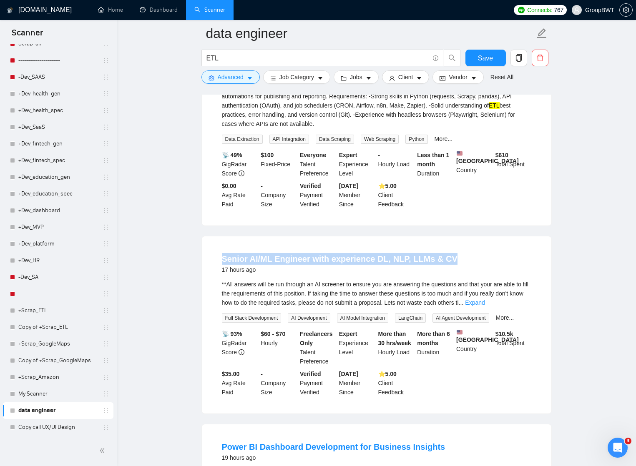
scroll to position [1044, 0]
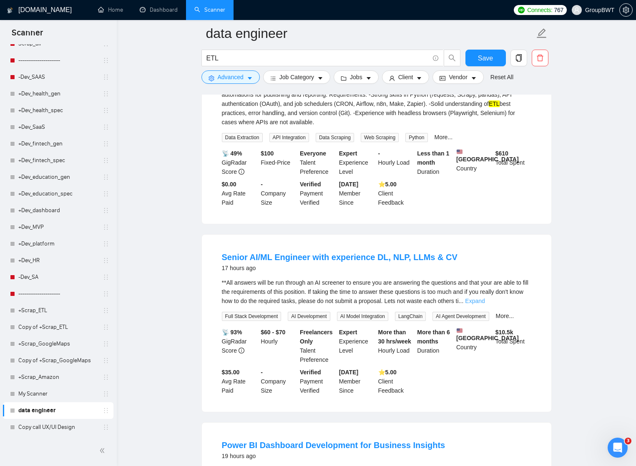
click at [485, 305] on link "Expand" at bounding box center [475, 301] width 20 height 7
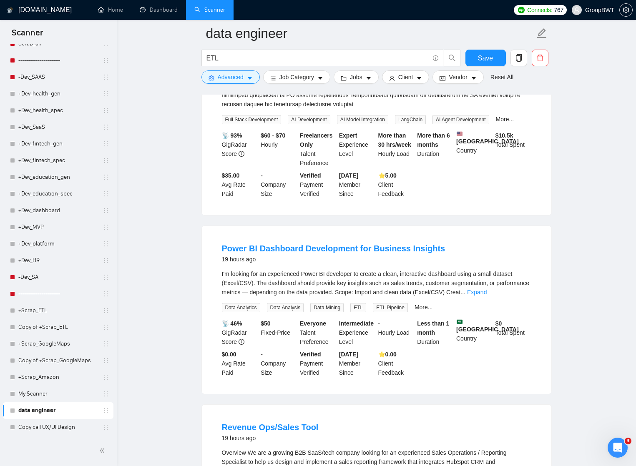
scroll to position [2266, 0]
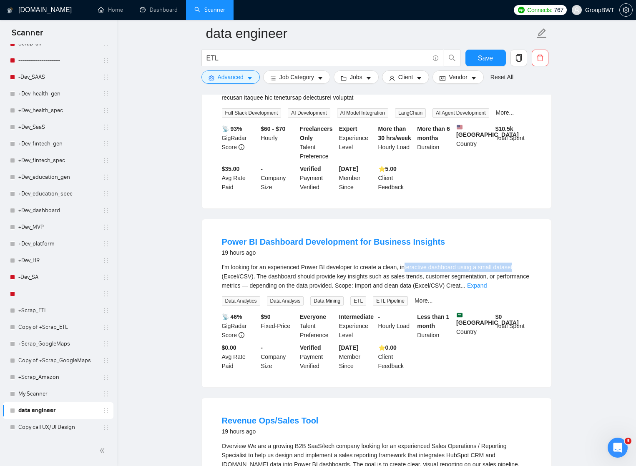
drag, startPoint x: 409, startPoint y: 290, endPoint x: 529, endPoint y: 290, distance: 120.1
click at [529, 290] on div "I'm looking for an experienced Power BI developer to create a clean, interactiv…" at bounding box center [377, 277] width 310 height 28
click at [487, 289] on link "Expand" at bounding box center [477, 285] width 20 height 7
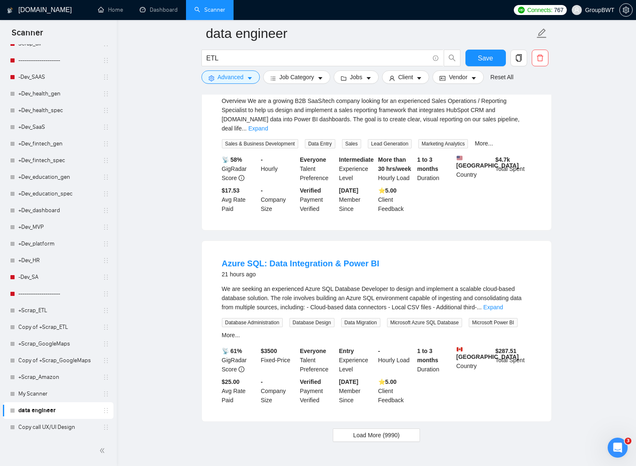
scroll to position [2637, 0]
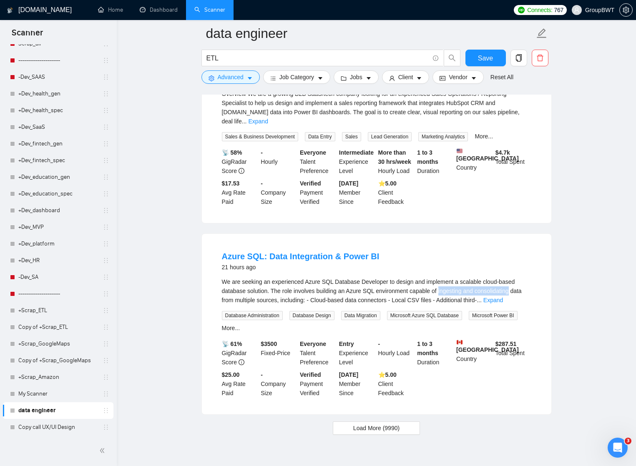
drag, startPoint x: 445, startPoint y: 317, endPoint x: 523, endPoint y: 316, distance: 78.0
click at [523, 305] on div "We are seeking an experienced Azure SQL Database Developer to design and implem…" at bounding box center [377, 291] width 310 height 28
click at [503, 304] on link "Expand" at bounding box center [494, 300] width 20 height 7
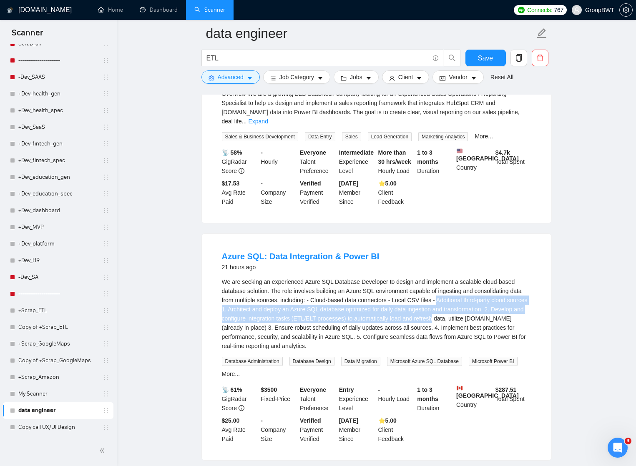
drag, startPoint x: 463, startPoint y: 326, endPoint x: 525, endPoint y: 340, distance: 63.8
click at [524, 340] on div "We are seeking an experienced Azure SQL Database Developer to design and implem…" at bounding box center [377, 313] width 310 height 73
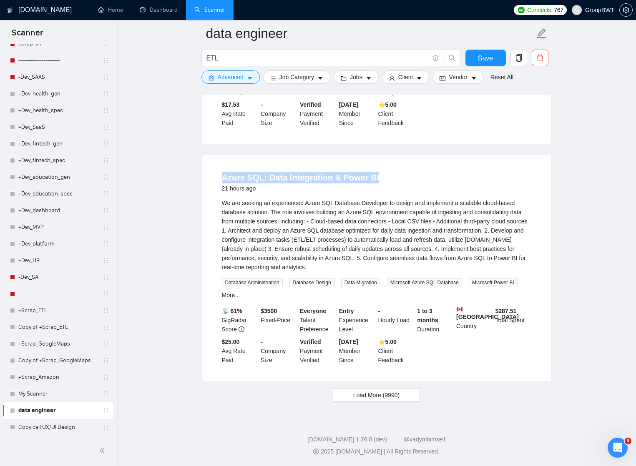
scroll to position [2734, 0]
click at [366, 400] on span "Load More (9990)" at bounding box center [376, 395] width 46 height 9
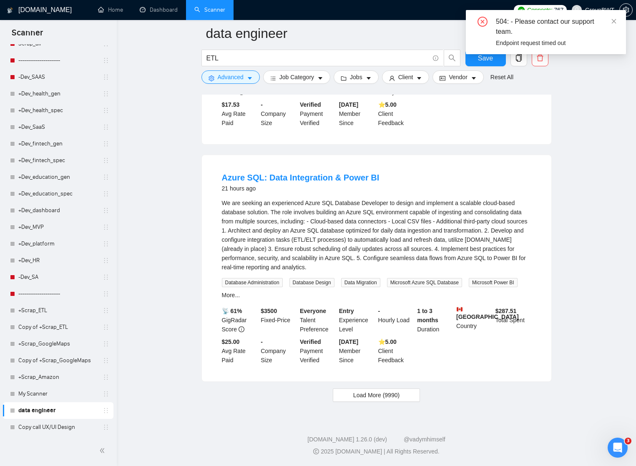
click at [298, 390] on div "Load More (9990)" at bounding box center [376, 395] width 350 height 13
click at [389, 399] on span "Load More (9990)" at bounding box center [376, 395] width 46 height 9
click at [614, 19] on icon "close" at bounding box center [614, 21] width 6 height 6
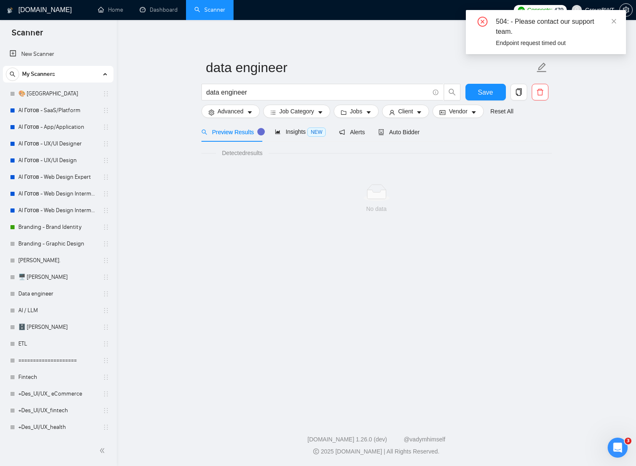
click at [244, 253] on main "data engineer data engineer Save Advanced Job Category Jobs Client Vendor Reset…" at bounding box center [376, 217] width 493 height 369
click at [453, 92] on icon "search" at bounding box center [452, 92] width 8 height 8
click at [32, 314] on link "AI / LLM" at bounding box center [57, 310] width 79 height 17
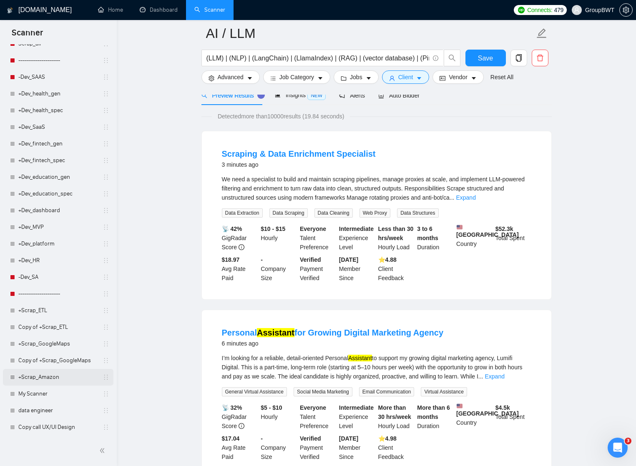
scroll to position [934, 0]
click at [45, 410] on link "data engineer" at bounding box center [57, 411] width 79 height 17
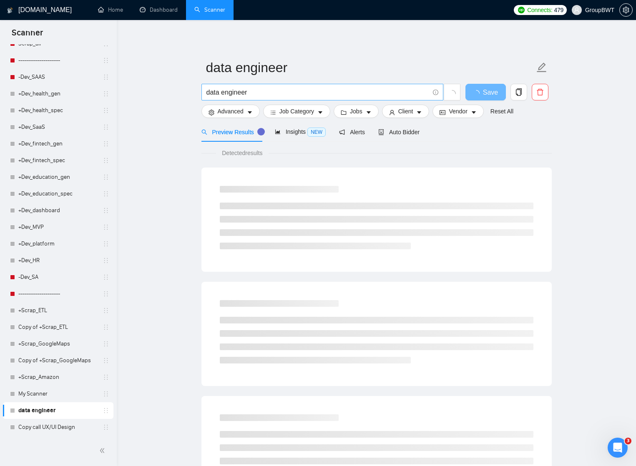
click at [255, 92] on input "data engineer" at bounding box center [318, 92] width 223 height 10
type input "У"
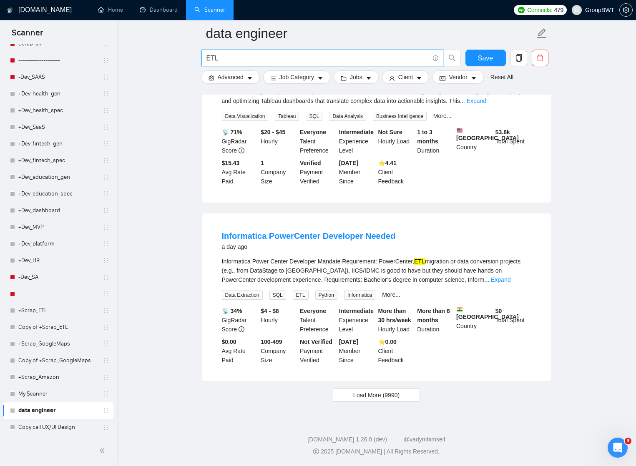
scroll to position [1602, 0]
type input "ETL"
click at [378, 400] on span "Load More (9990)" at bounding box center [376, 395] width 46 height 9
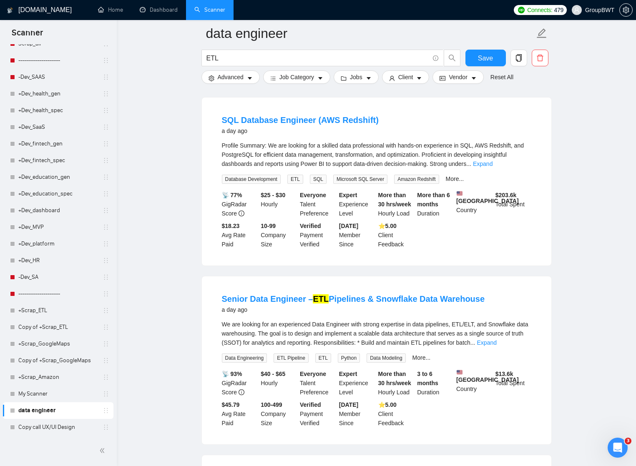
scroll to position [1876, 0]
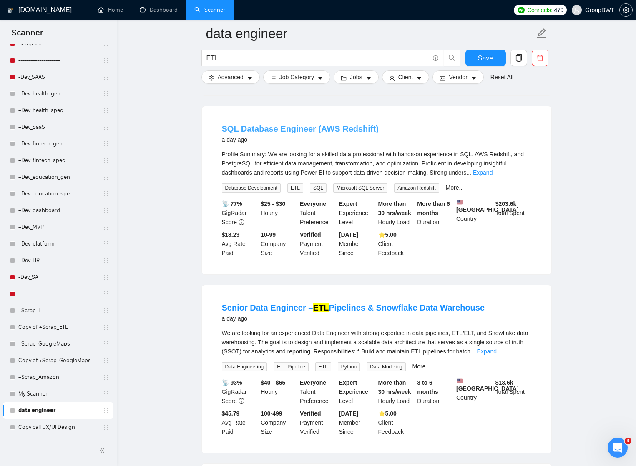
click at [332, 133] on link "SQL Database Engineer (AWS Redshift)" at bounding box center [300, 128] width 157 height 9
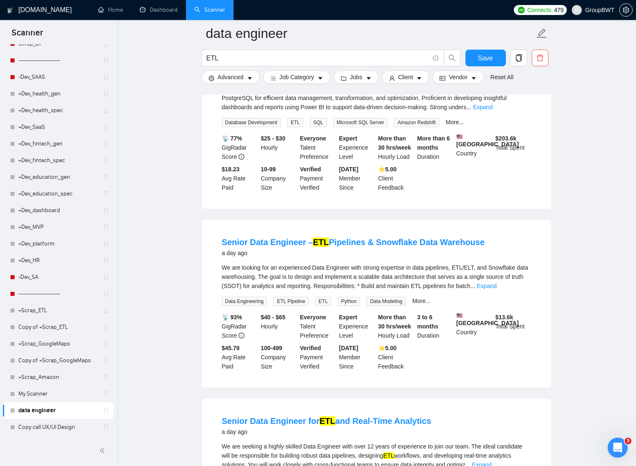
scroll to position [1944, 0]
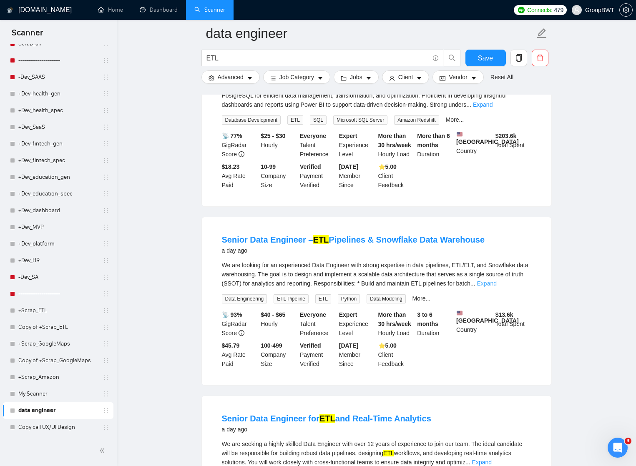
click at [497, 287] on link "Expand" at bounding box center [487, 283] width 20 height 7
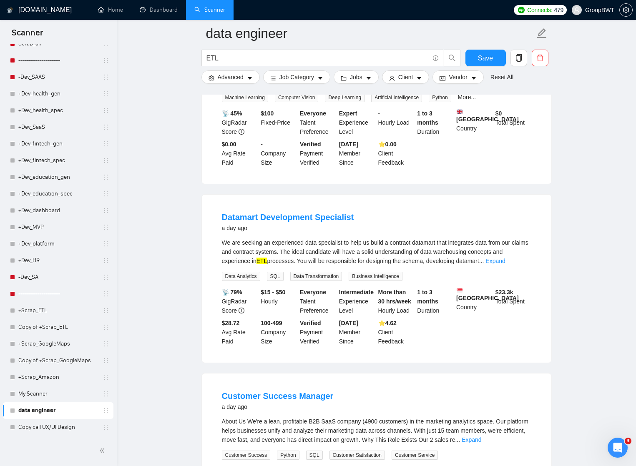
scroll to position [2599, 0]
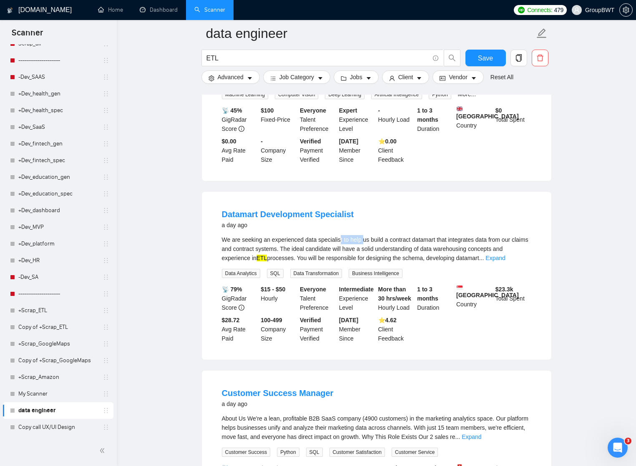
drag, startPoint x: 344, startPoint y: 287, endPoint x: 368, endPoint y: 285, distance: 24.6
click at [368, 263] on div "We are seeking an experienced data specialist to help us build a contract datam…" at bounding box center [377, 249] width 310 height 28
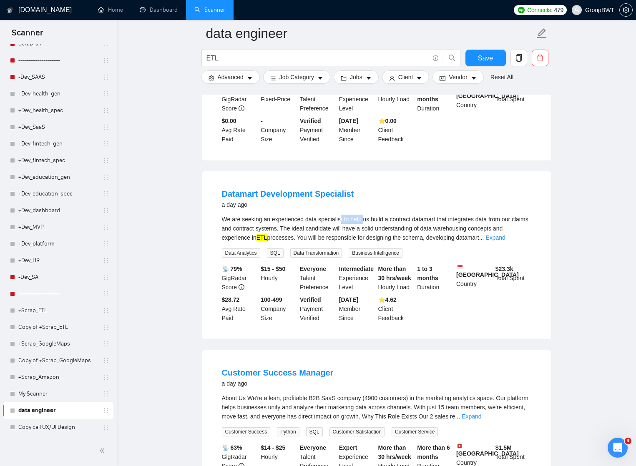
scroll to position [2618, 0]
click at [286, 199] on link "Datamart Development Specialist" at bounding box center [288, 194] width 132 height 9
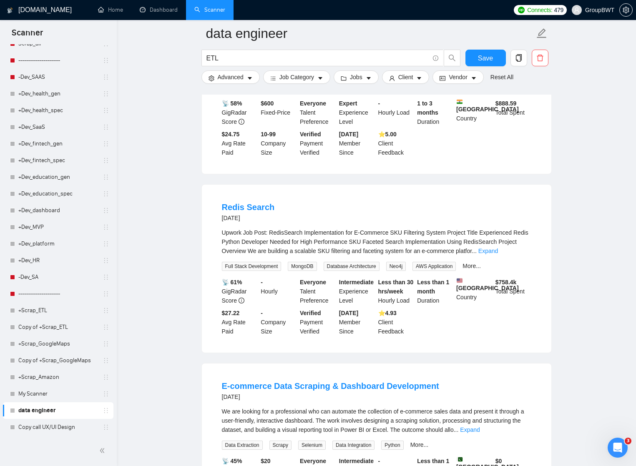
scroll to position [3152, 0]
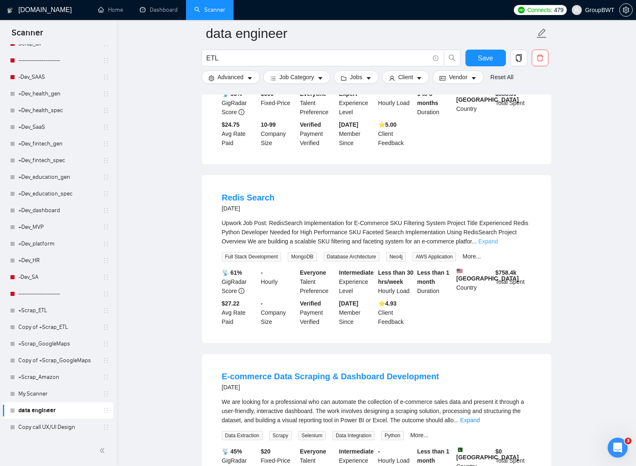
click at [498, 245] on link "Expand" at bounding box center [489, 241] width 20 height 7
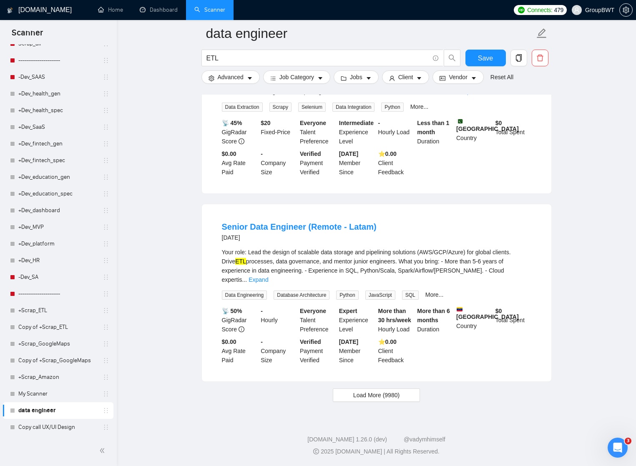
scroll to position [3827, 0]
click at [378, 395] on span "Load More (9980)" at bounding box center [376, 395] width 46 height 9
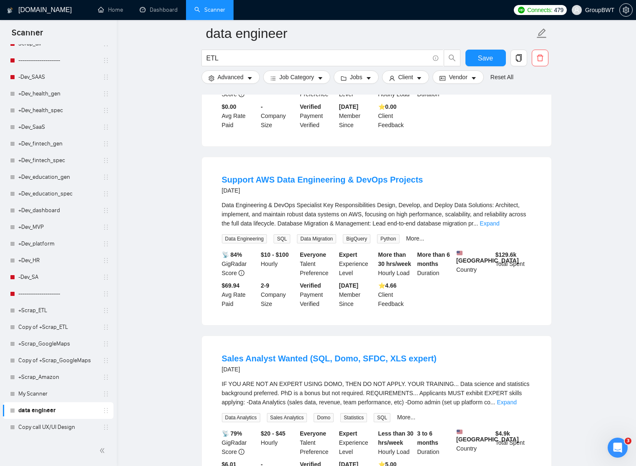
scroll to position [4011, 0]
click at [312, 184] on link "Support AWS Data Engineering & DevOps Projects" at bounding box center [322, 178] width 201 height 9
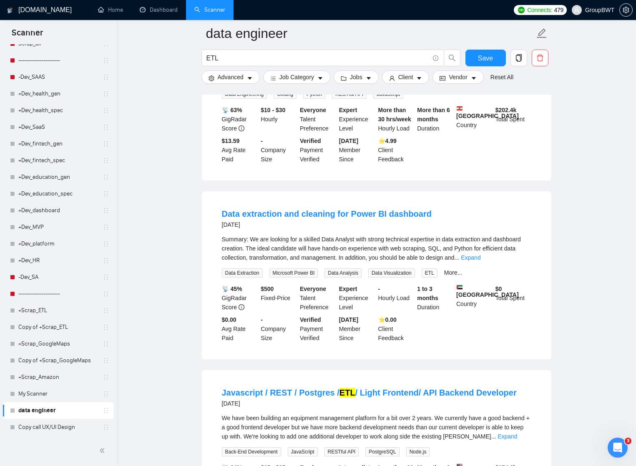
scroll to position [4524, 0]
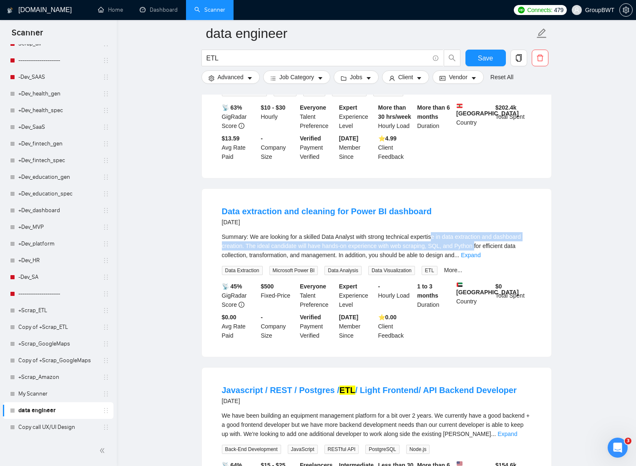
drag, startPoint x: 440, startPoint y: 284, endPoint x: 515, endPoint y: 292, distance: 75.1
click at [515, 260] on div "Summary: We are looking for a skilled Data Analyst with strong technical expert…" at bounding box center [377, 246] width 310 height 28
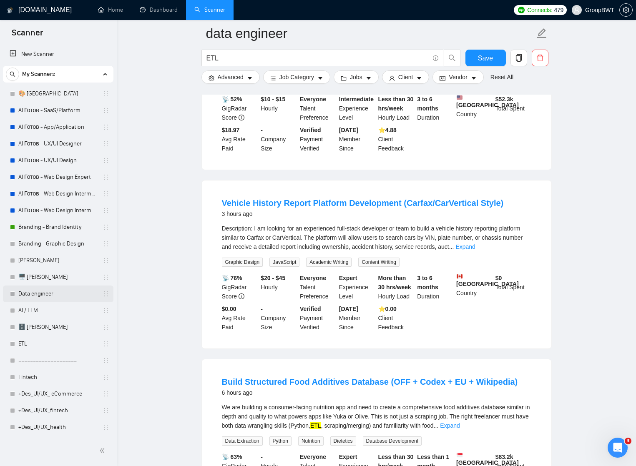
scroll to position [0, 0]
click at [25, 346] on link "ETL" at bounding box center [57, 344] width 79 height 17
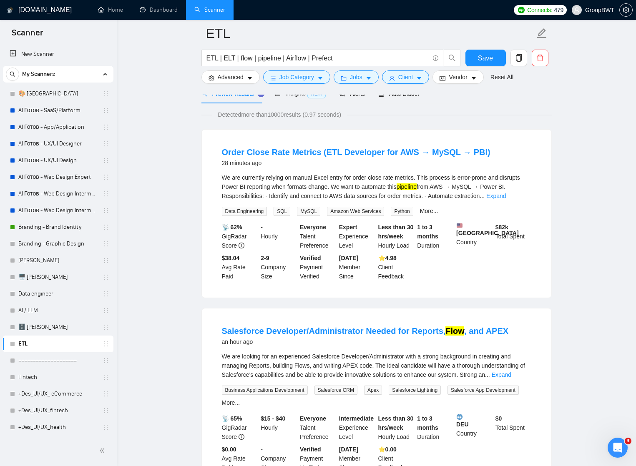
scroll to position [42, 0]
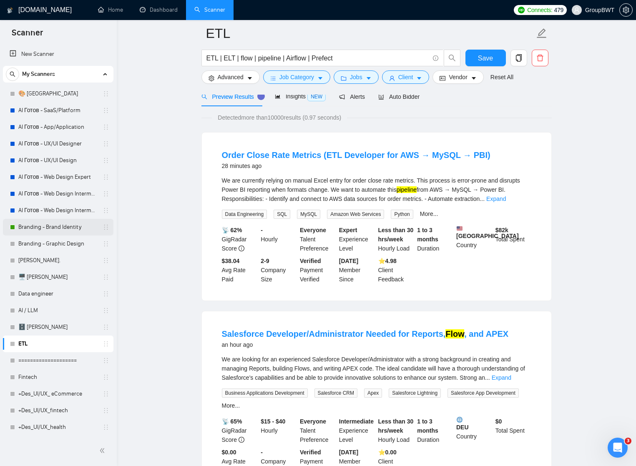
click at [48, 228] on link "Branding - Brand Identity" at bounding box center [57, 227] width 79 height 17
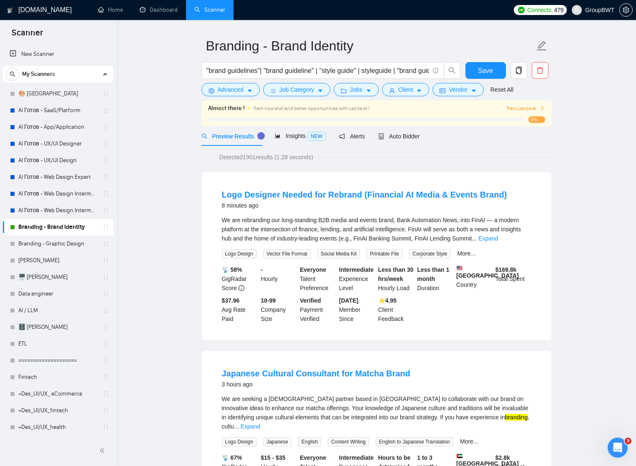
scroll to position [18, 0]
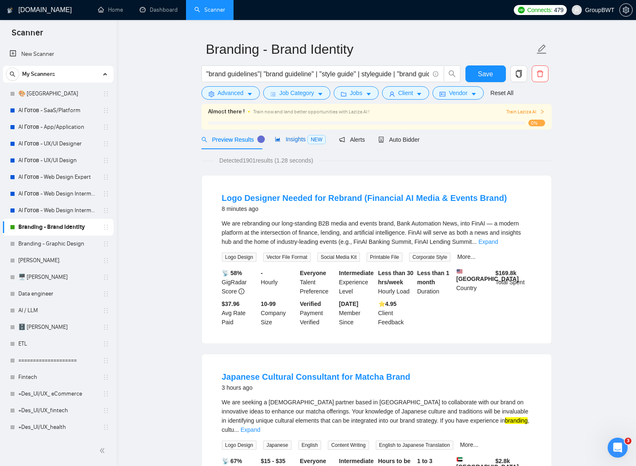
click at [303, 139] on span "Insights NEW" at bounding box center [300, 139] width 51 height 7
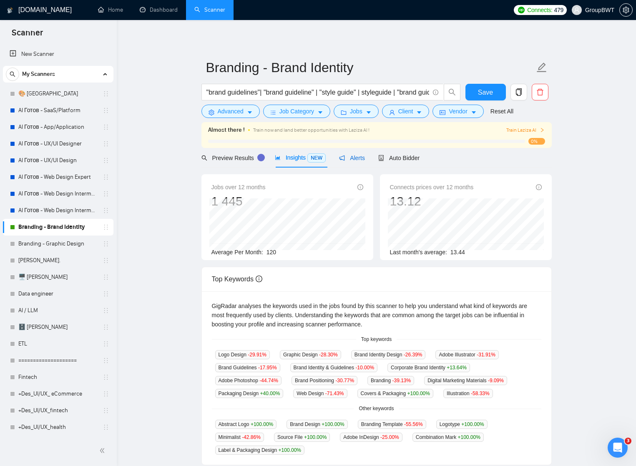
click at [361, 159] on span "Alerts" at bounding box center [352, 158] width 26 height 7
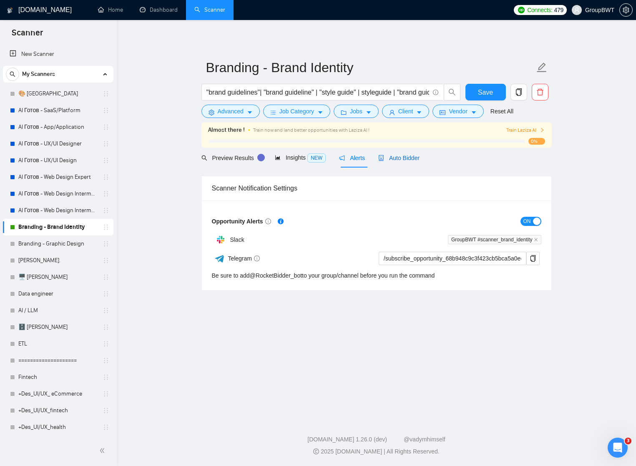
click at [407, 159] on span "Auto Bidder" at bounding box center [398, 158] width 41 height 7
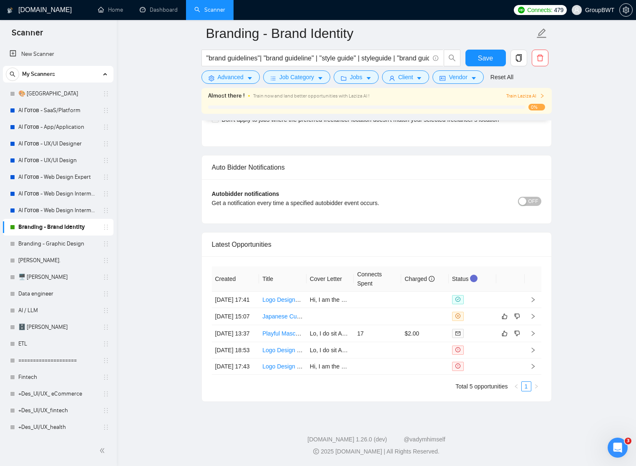
scroll to position [1971, 0]
click at [534, 331] on icon "right" at bounding box center [533, 334] width 6 height 6
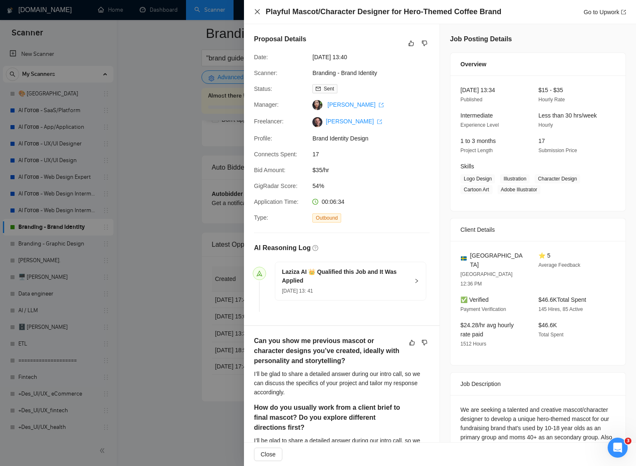
click at [256, 12] on icon "close" at bounding box center [257, 11] width 7 height 7
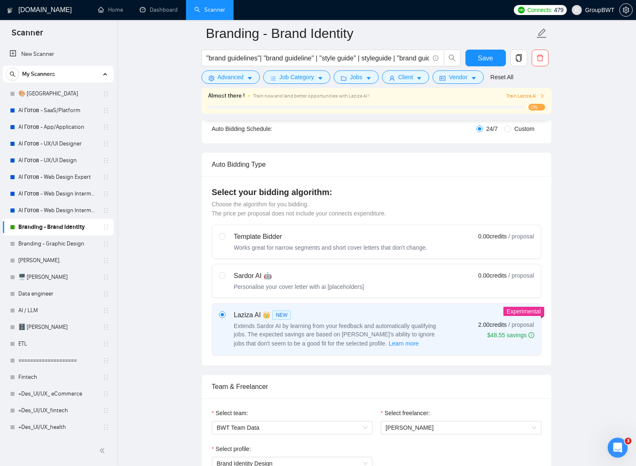
scroll to position [110, 0]
